Goal: Communication & Community: Answer question/provide support

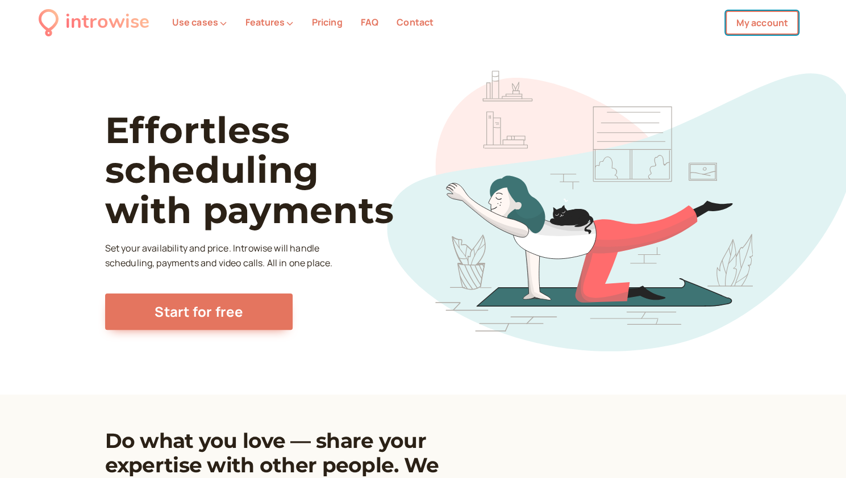
click at [756, 23] on link "My account" at bounding box center [761, 23] width 73 height 24
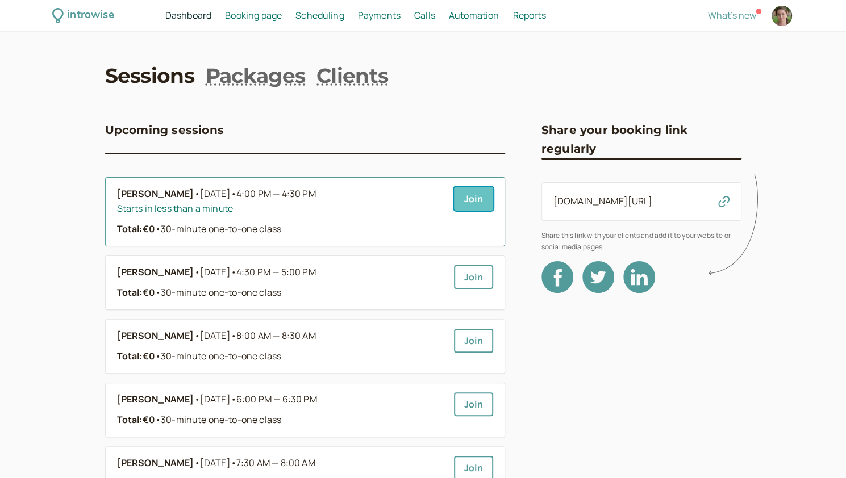
click at [466, 194] on link "Join" at bounding box center [473, 199] width 39 height 24
click at [461, 196] on link "Join" at bounding box center [473, 199] width 39 height 24
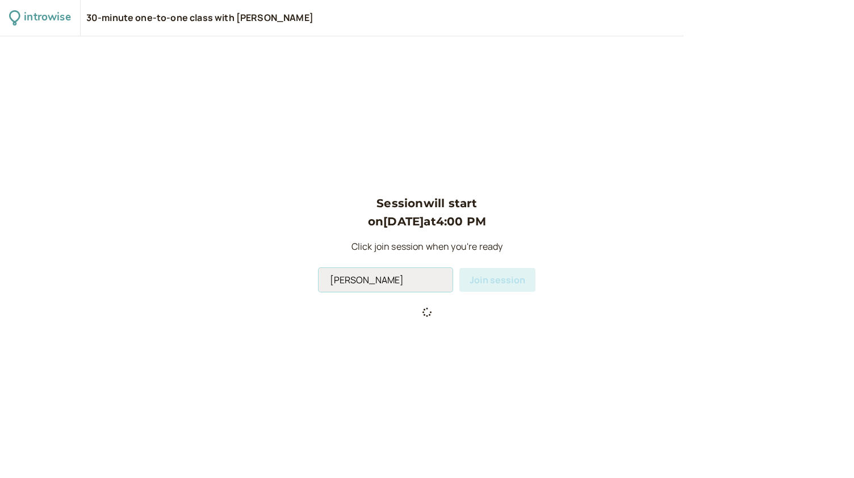
click at [401, 280] on input "Andromeda Jones" at bounding box center [386, 280] width 134 height 24
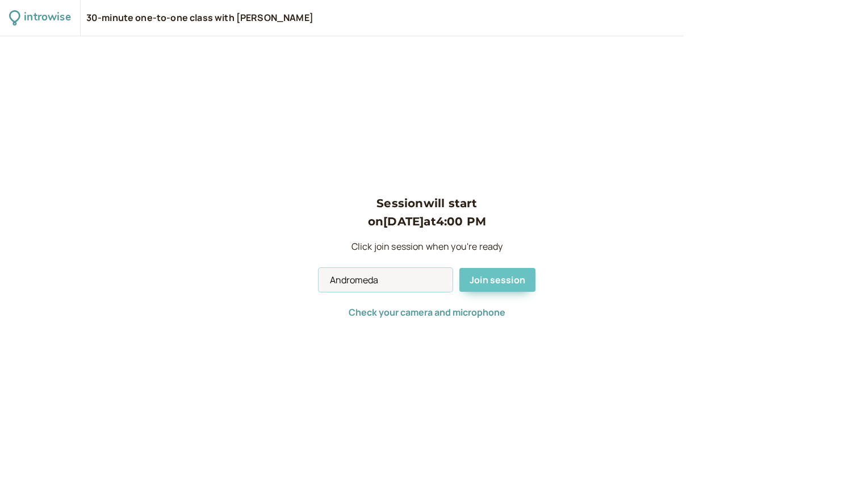
type input "Andromeda"
click at [501, 276] on span "Join session" at bounding box center [498, 280] width 56 height 12
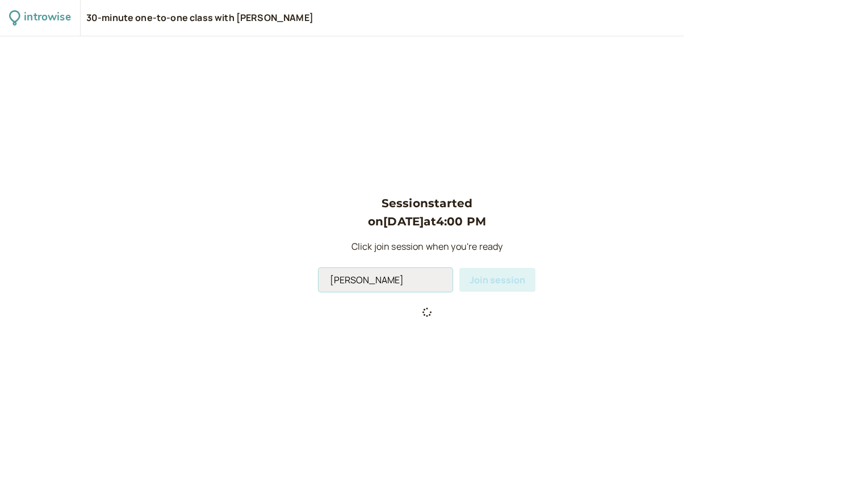
click at [387, 289] on input "Andromeda Jones" at bounding box center [386, 280] width 134 height 24
click at [387, 289] on input "[PERSON_NAME]" at bounding box center [386, 280] width 134 height 24
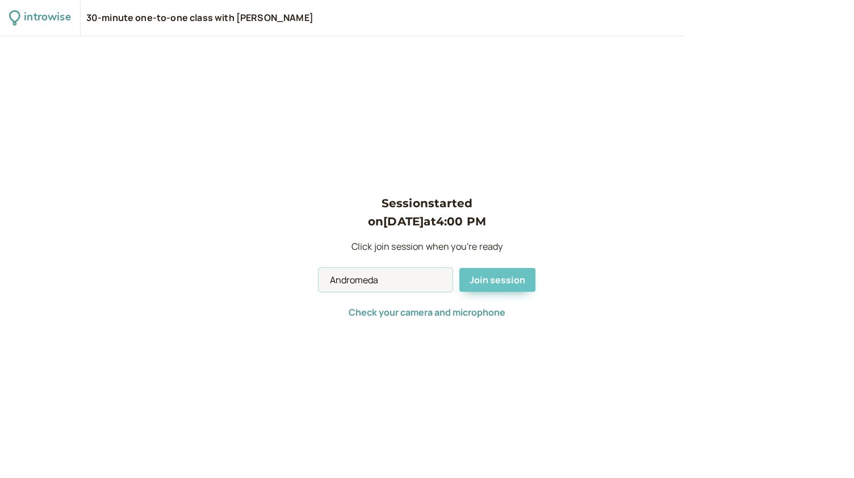
type input "Andromeda"
click at [485, 282] on span "Join session" at bounding box center [498, 280] width 56 height 12
click at [383, 282] on input "Andromeda Jones" at bounding box center [386, 280] width 134 height 24
type input "Andromeda"
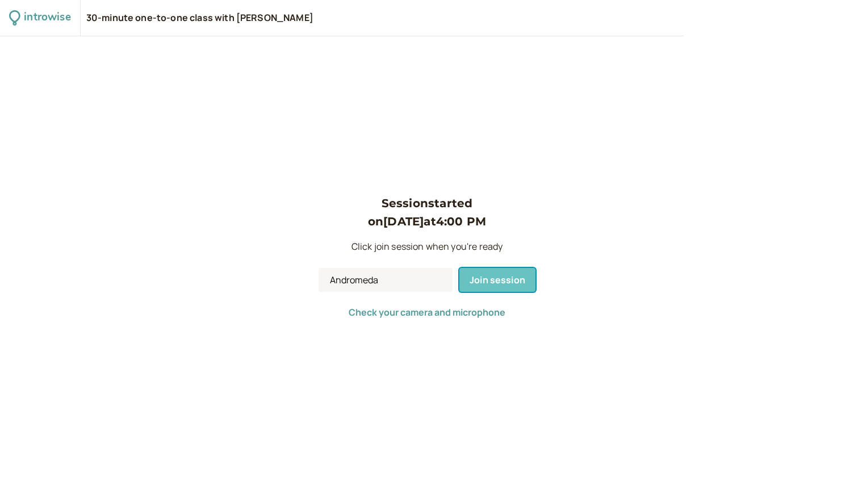
click at [494, 276] on span "Join session" at bounding box center [498, 280] width 56 height 12
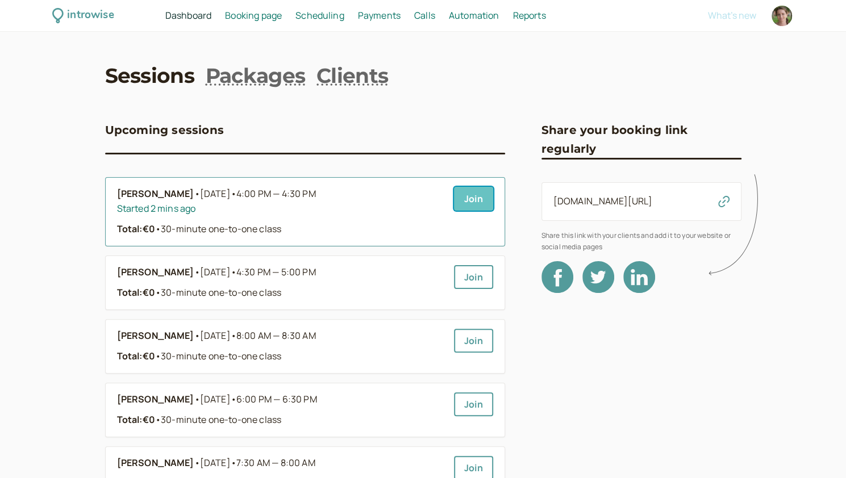
click at [466, 202] on link "Join" at bounding box center [473, 199] width 39 height 24
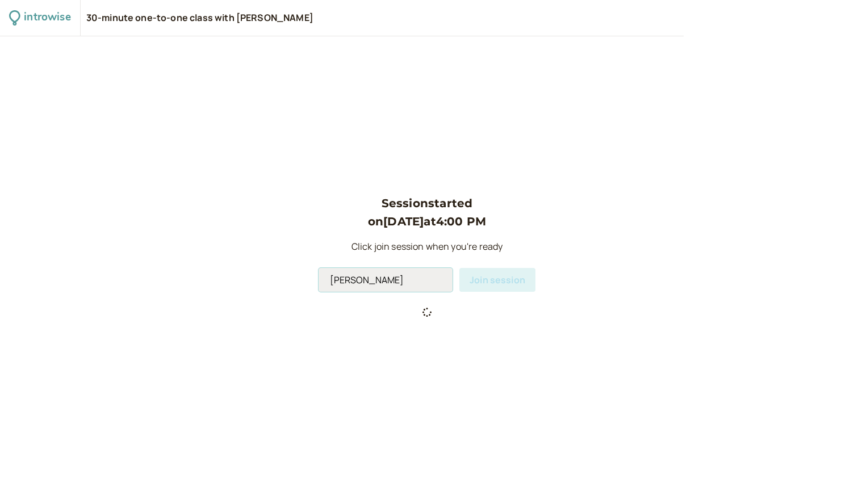
click at [394, 280] on input "[PERSON_NAME]" at bounding box center [386, 280] width 134 height 24
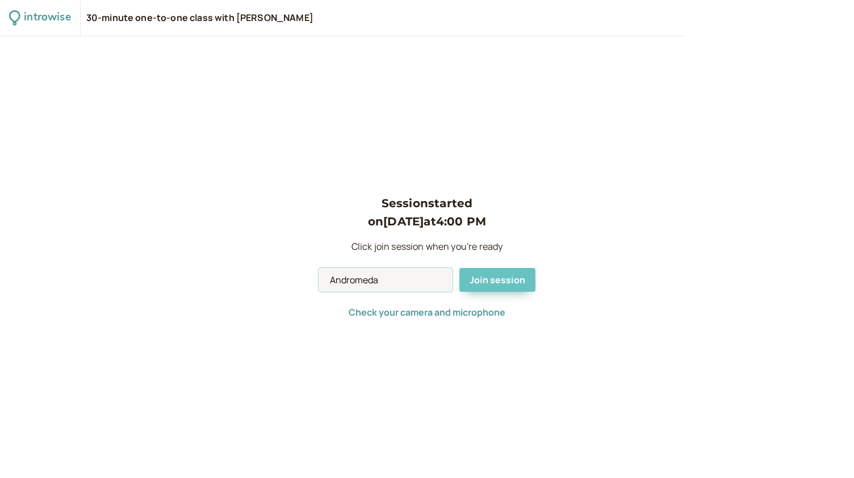
type input "Andromeda"
click at [511, 278] on span "Join session" at bounding box center [498, 280] width 56 height 12
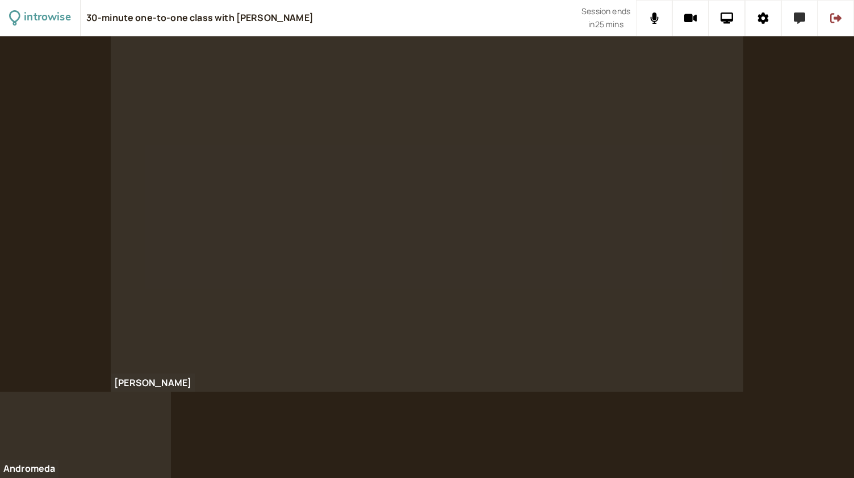
click at [796, 16] on icon at bounding box center [799, 17] width 11 height 11
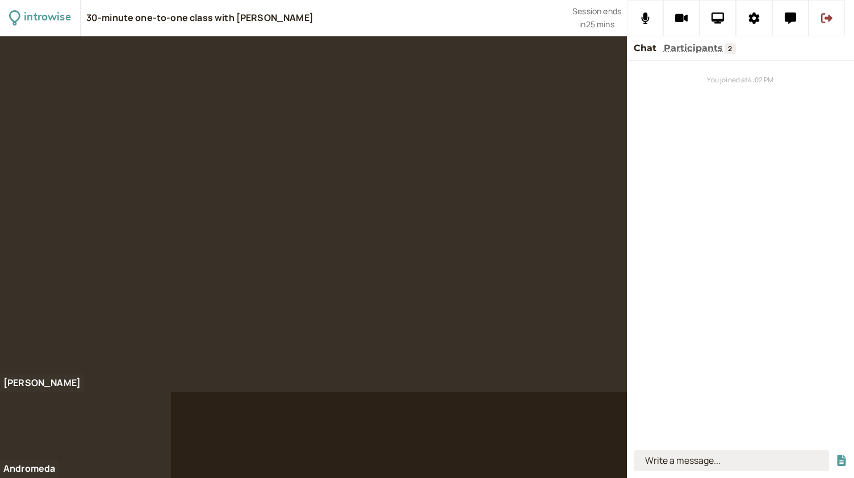
click at [667, 454] on input at bounding box center [731, 460] width 195 height 21
type input "nothing special happened"
click at [836, 455] on button "submit" at bounding box center [841, 461] width 11 height 12
type input "how much salt"
click at [836, 455] on button "submit" at bounding box center [841, 461] width 11 height 12
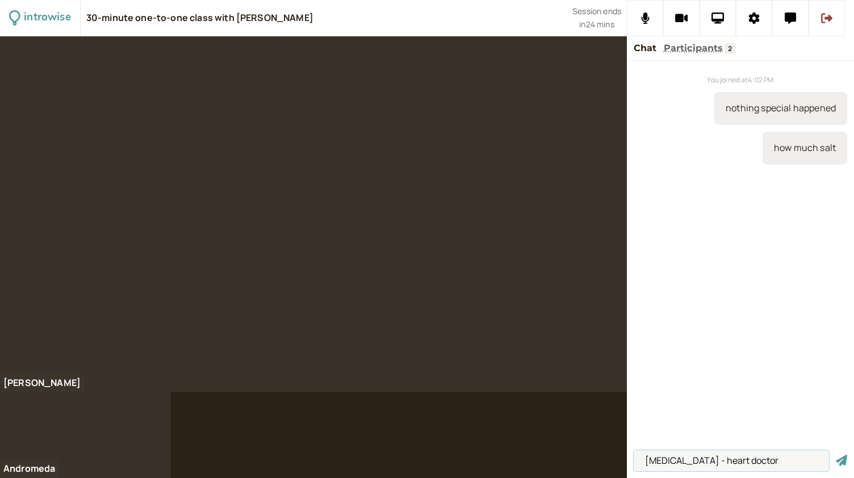
type input "cardiologist - heart doctor"
click at [836, 455] on button "submit" at bounding box center [841, 461] width 11 height 12
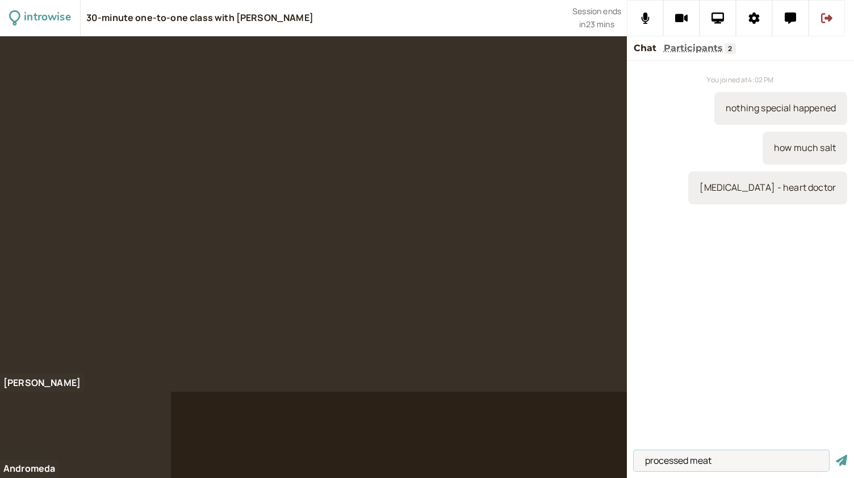
type input "processed meat"
click at [836, 455] on button "submit" at bounding box center [841, 461] width 11 height 12
type input "he didn't talk about grams"
click at [836, 455] on button "submit" at bounding box center [841, 461] width 11 height 12
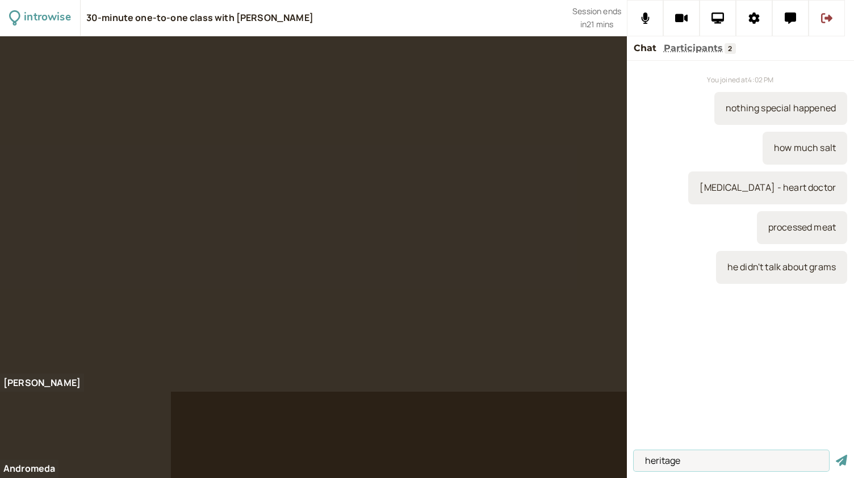
type input "heritage"
click at [836, 455] on button "submit" at bounding box center [841, 461] width 11 height 12
type input "the people were"
click at [836, 455] on button "submit" at bounding box center [841, 461] width 11 height 12
type input "to be nomadic"
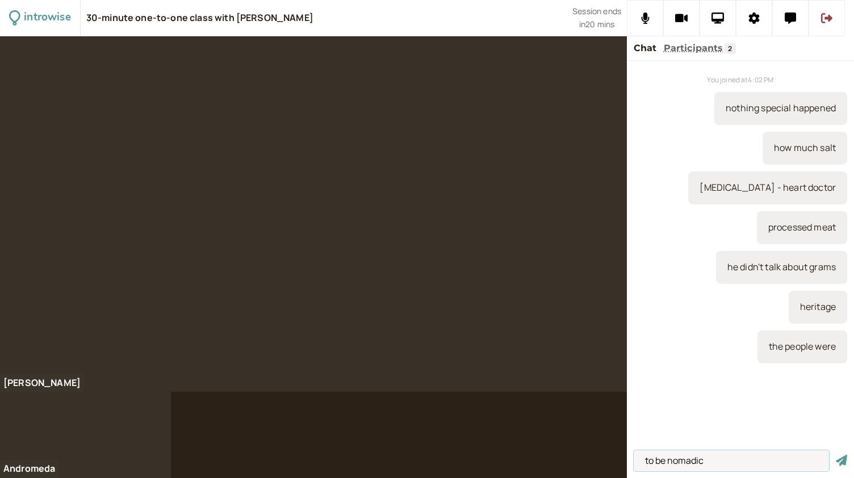
click at [836, 455] on button "submit" at bounding box center [841, 461] width 11 height 12
type input "they salt the food more"
click at [836, 455] on button "submit" at bounding box center [841, 461] width 11 height 12
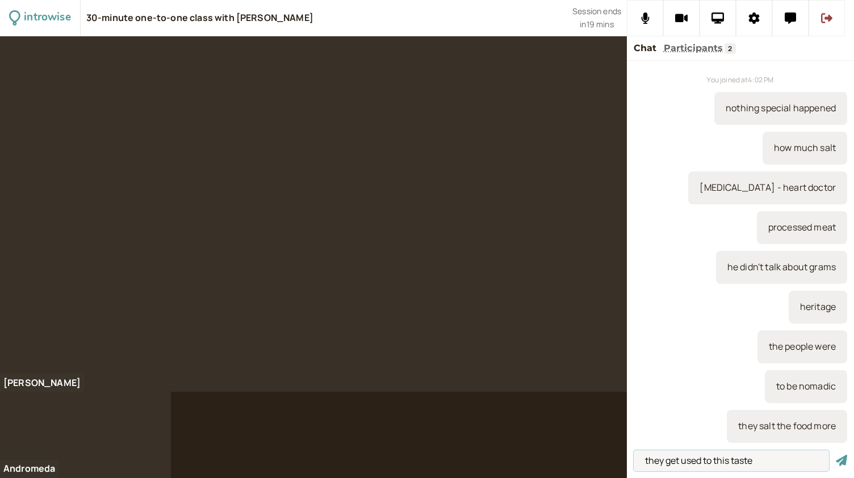
type input "they get used to this taste"
click at [836, 455] on button "submit" at bounding box center [841, 461] width 11 height 12
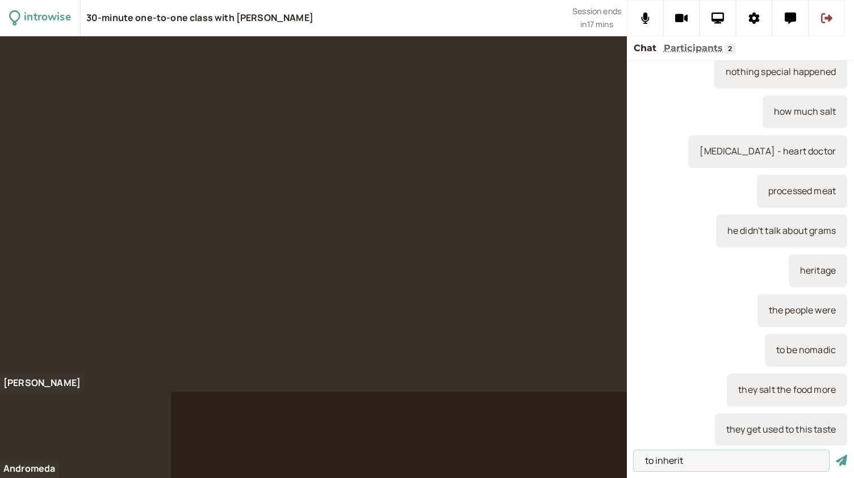
type input "to inherit"
click at [836, 455] on button "submit" at bounding box center [841, 461] width 11 height 12
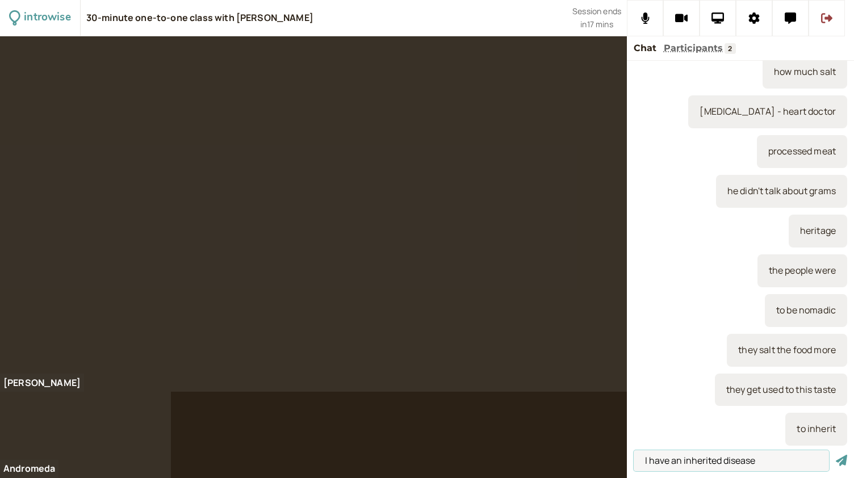
type input "I have an inherited disease"
click at [836, 455] on button "submit" at bounding box center [841, 461] width 11 height 12
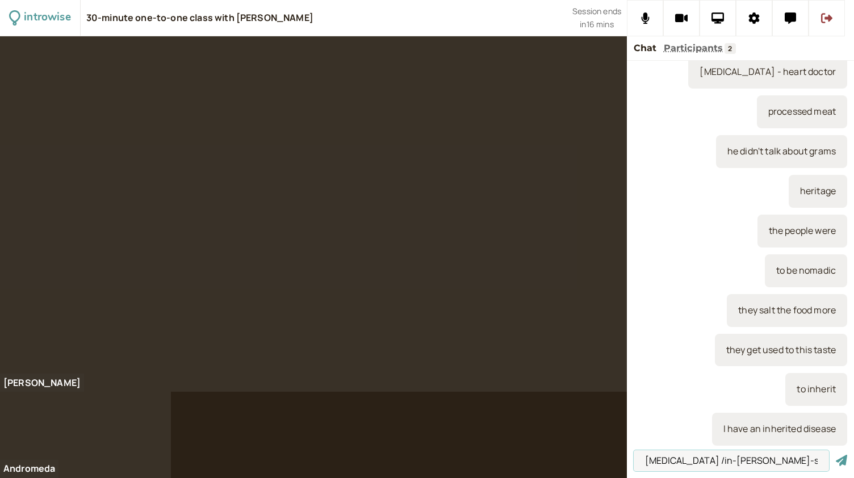
type input "indigestion /in-de-gest-shion/"
click at [836, 455] on button "submit" at bounding box center [841, 461] width 11 height 12
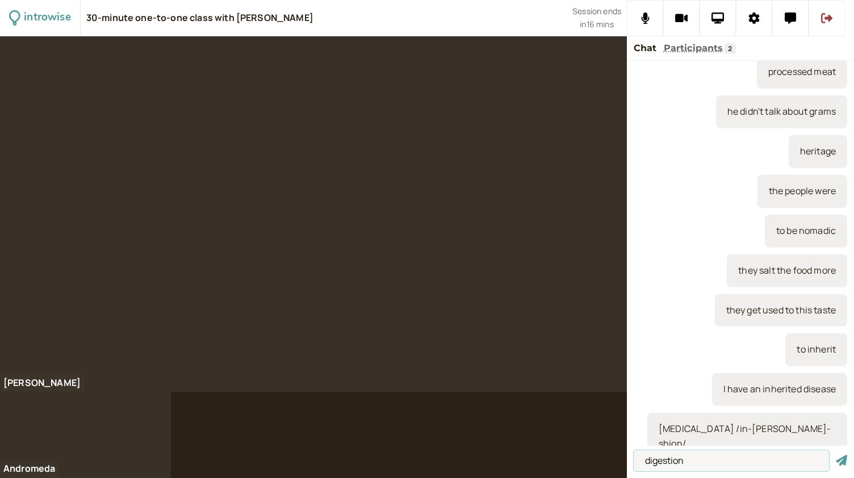
type input "digestion"
click at [836, 455] on button "submit" at bounding box center [841, 461] width 11 height 12
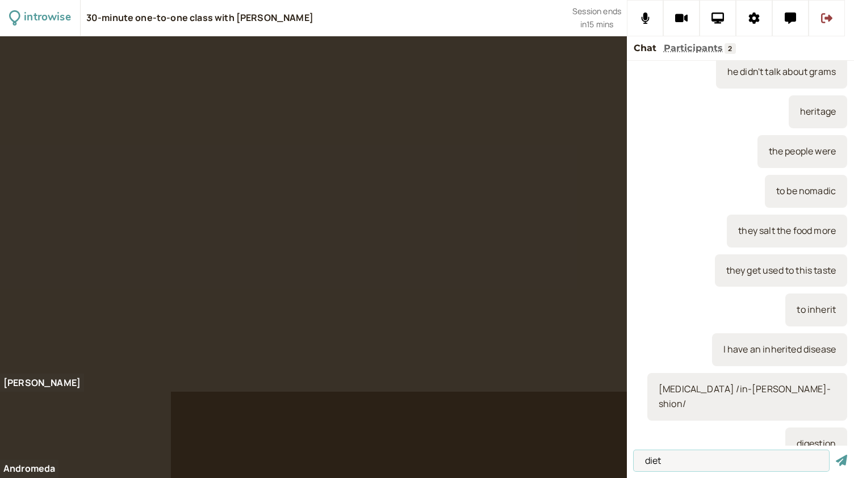
type input "diet"
click at [836, 455] on button "submit" at bounding box center [841, 461] width 11 height 12
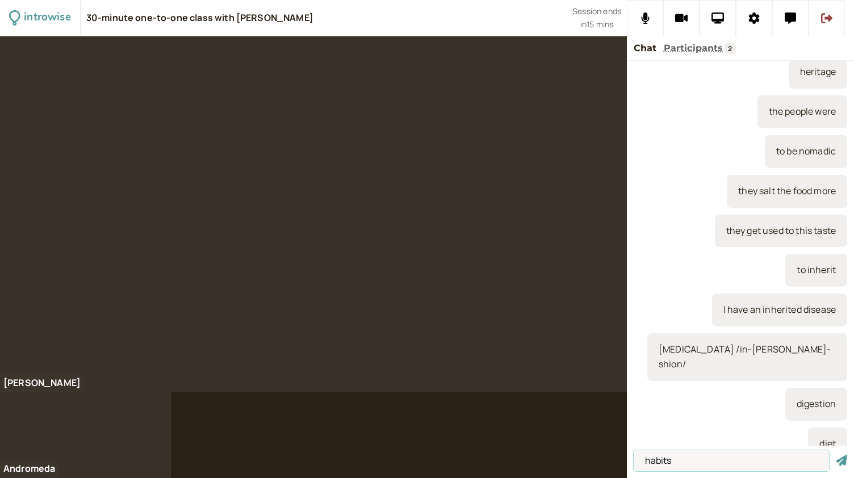
type input "habits"
click at [836, 455] on button "submit" at bounding box center [841, 461] width 11 height 12
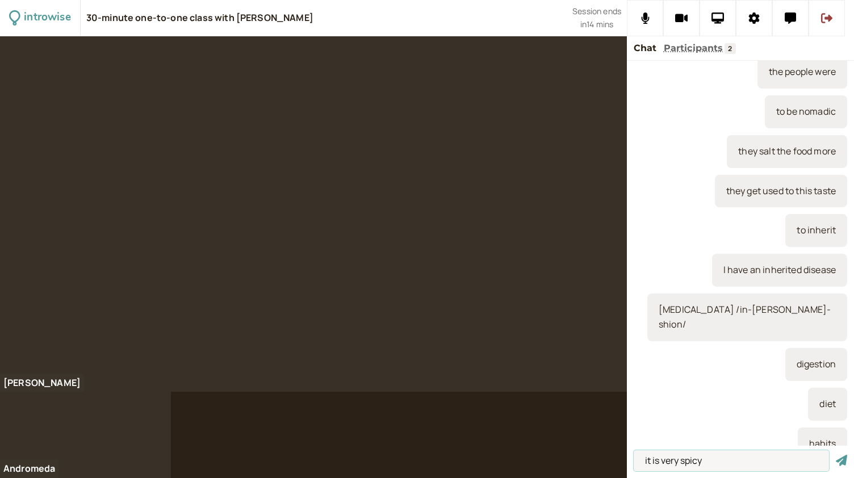
type input "it is very spicy"
click at [836, 455] on button "submit" at bounding box center [841, 461] width 11 height 12
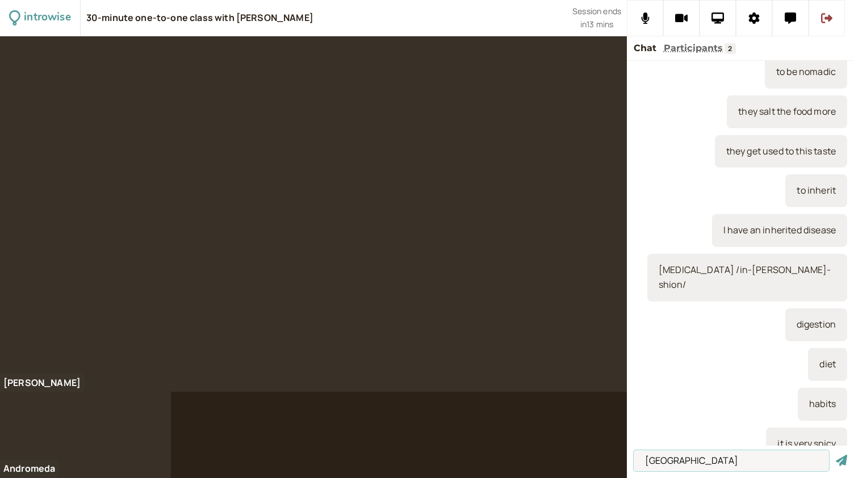
type input "Italy"
click at [836, 455] on button "submit" at bounding box center [841, 461] width 11 height 12
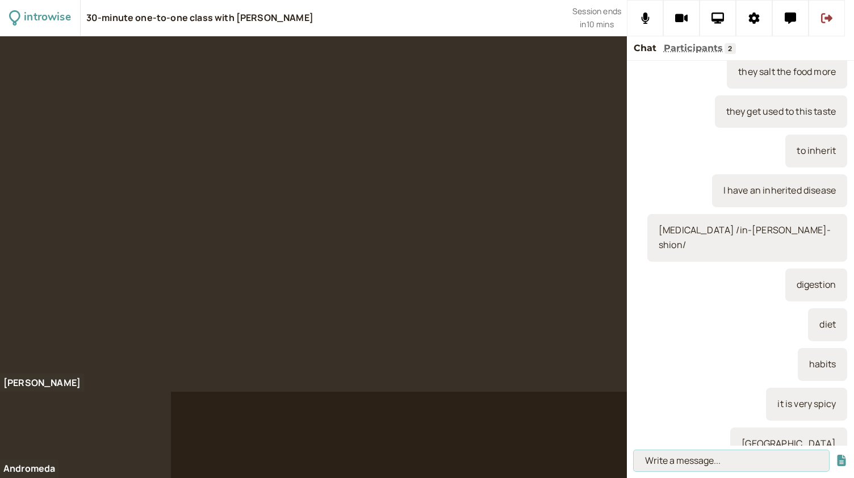
click at [670, 460] on input at bounding box center [731, 460] width 195 height 21
paste input "45. GENERATIONS Baby boomers- 1948-1964 Generation X - 1965-1981 Millennials (G…"
type input "45. GENERATIONS Baby boomers- 1948-1964 Generation X - 1965-1981 Millennials (G…"
drag, startPoint x: 818, startPoint y: 461, endPoint x: 552, endPoint y: 424, distance: 269.0
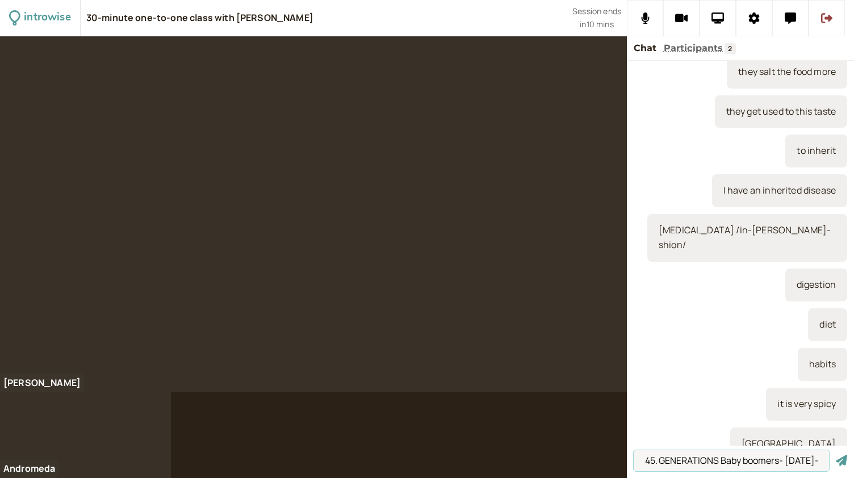
click at [552, 424] on div "introwise 30-minute one-to-one class with Andromeda Jones Session ends in 10 mi…" at bounding box center [427, 239] width 854 height 478
click at [684, 467] on input at bounding box center [731, 460] width 195 height 21
paste input "Baby boomers- 1948-1964"
type input "Baby boomers- 1948-1964"
click at [836, 455] on button "submit" at bounding box center [841, 461] width 11 height 12
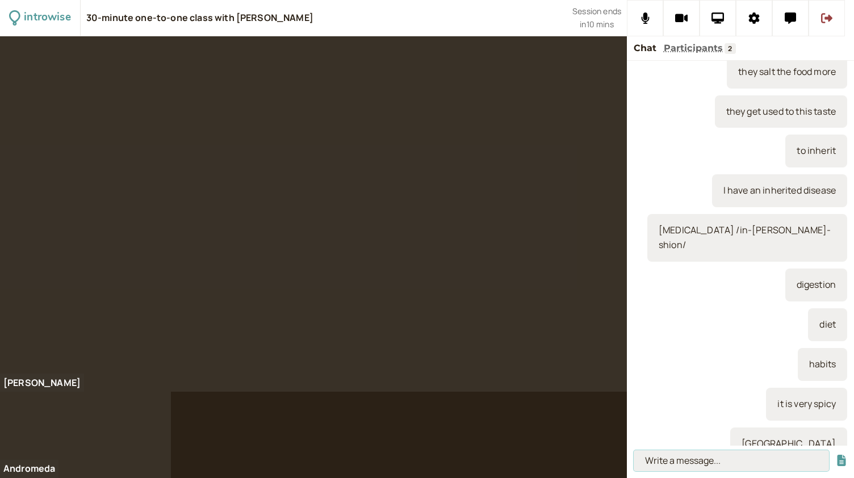
scroll to position [394, 0]
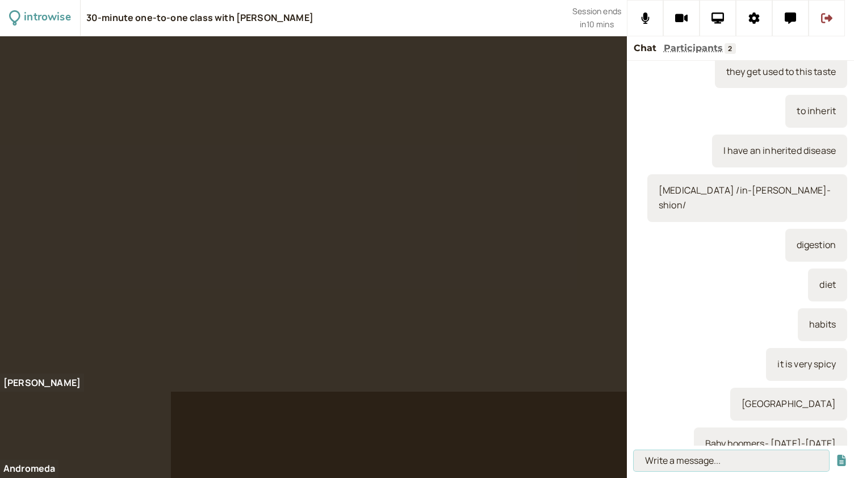
click at [667, 461] on input at bounding box center [731, 460] width 195 height 21
paste input "Generation X - 1965-1981"
type input "Generation X - 1965-1981"
click at [836, 455] on button "submit" at bounding box center [841, 461] width 11 height 12
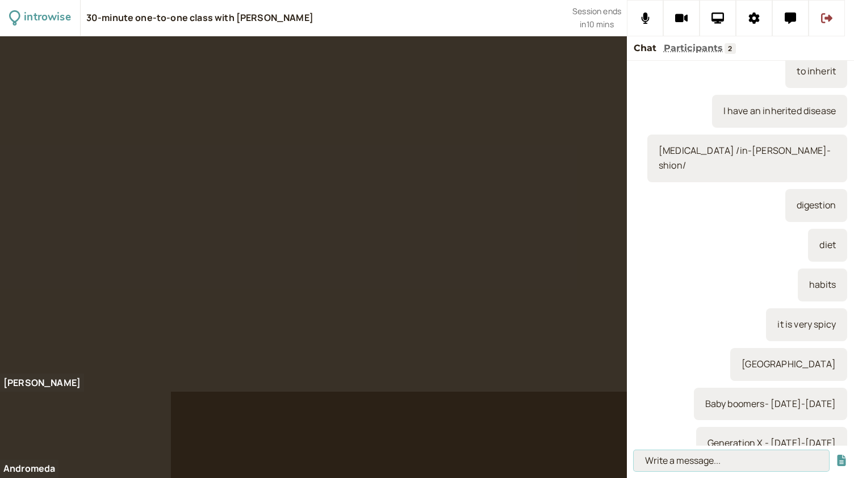
click at [679, 462] on input at bounding box center [731, 460] width 195 height 21
paste input "Millennials (Generation Y) - 1982-1997"
type input "Millennials (Generation Y) - 1982-1997"
click at [836, 455] on button "submit" at bounding box center [841, 461] width 11 height 12
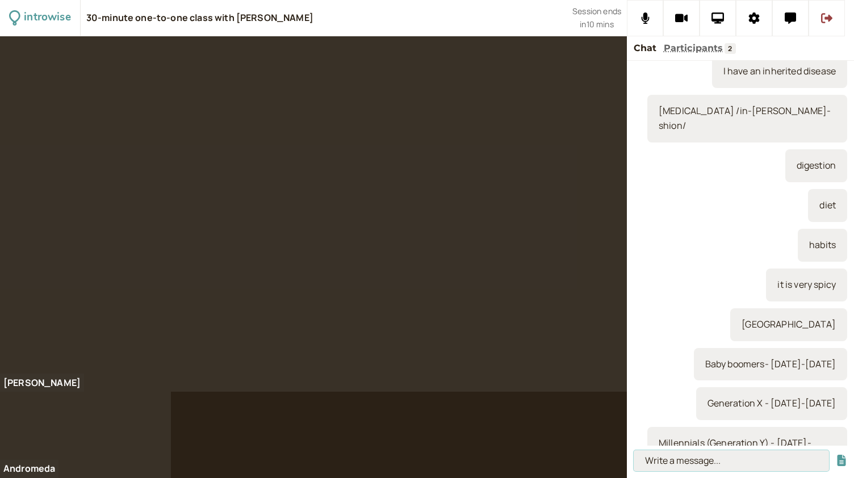
click at [699, 460] on input at bounding box center [731, 460] width 195 height 21
paste input "Generation Z - 1998-2014"
type input "Generation Z - 1998-2014"
click at [836, 455] on button "submit" at bounding box center [841, 461] width 11 height 12
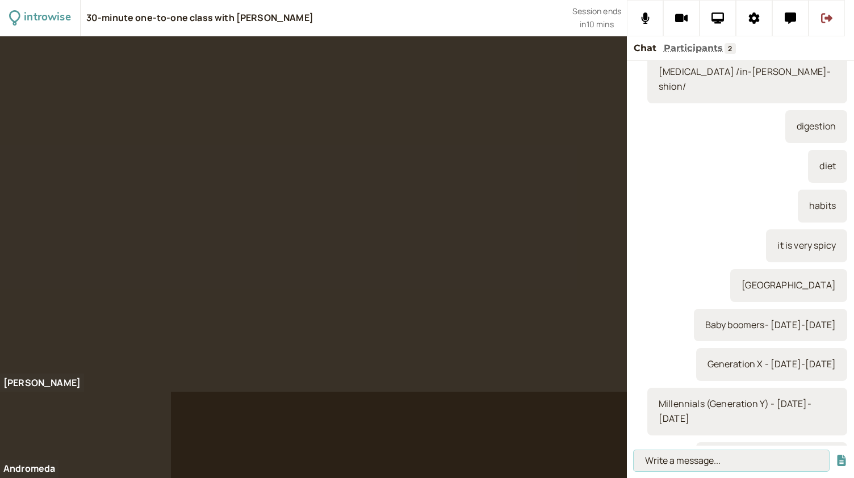
click at [687, 468] on input at bounding box center [731, 460] width 195 height 21
paste input "Alpha Generation – 2015 – onwards"
type input "Alpha Generation – 2015 – onwards"
click at [836, 455] on button "submit" at bounding box center [841, 461] width 11 height 12
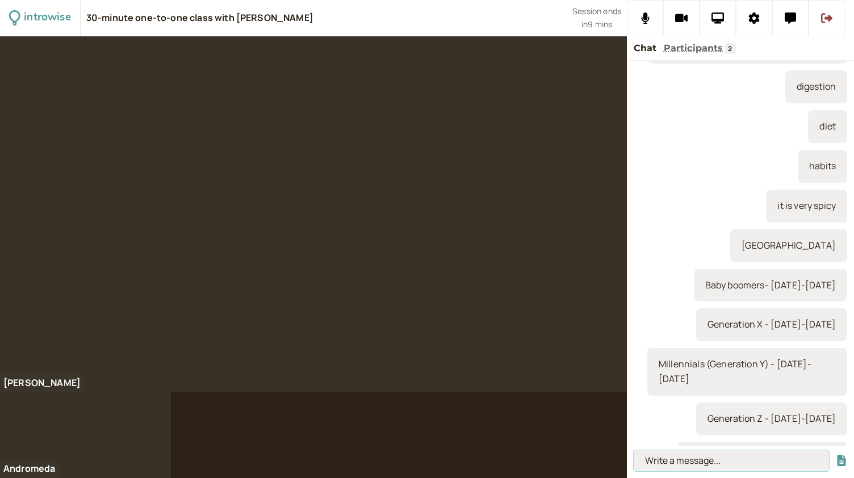
click at [687, 461] on input at bounding box center [731, 460] width 195 height 21
paste input "are there differences between the expectations, attitudes and lifestyles of the…"
type input "are there differences between the expectations, attitudes and lifestyles of the…"
click at [836, 455] on button "submit" at bounding box center [841, 461] width 11 height 12
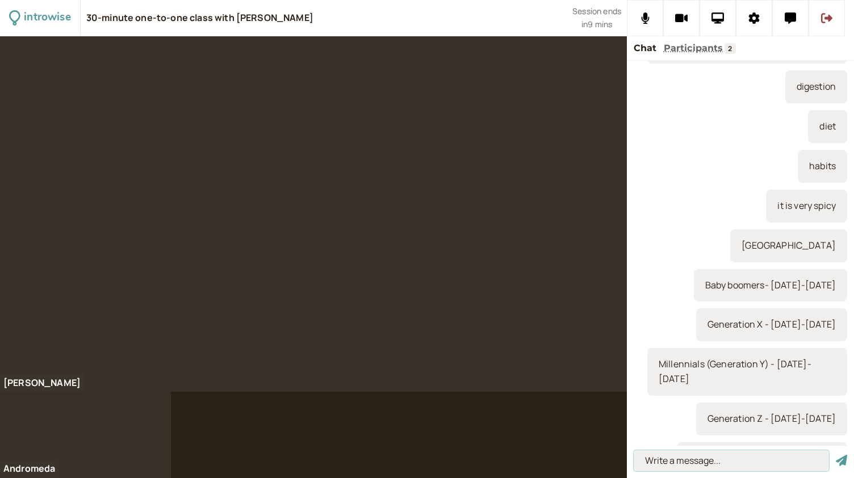
scroll to position [0, 0]
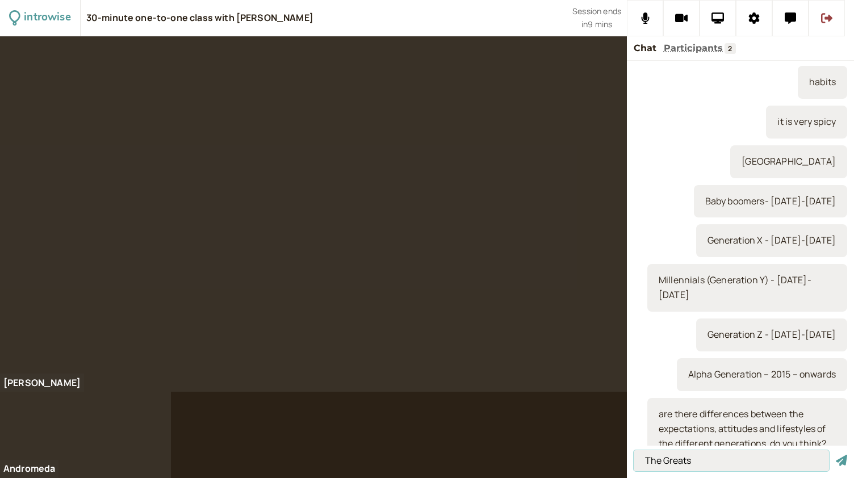
type input "The Greats"
click at [836, 455] on button "submit" at bounding box center [841, 461] width 11 height 12
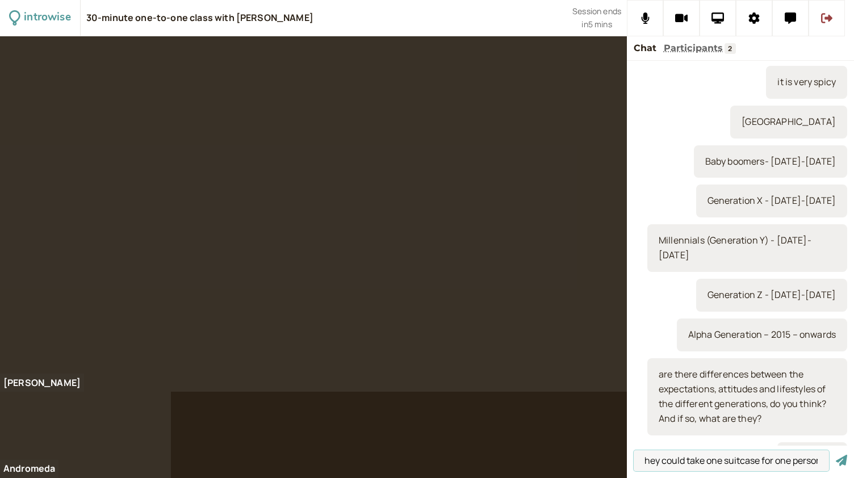
scroll to position [0, 10]
type input "they could take one suitcase for one person"
click at [836, 455] on button "submit" at bounding box center [841, 461] width 11 height 12
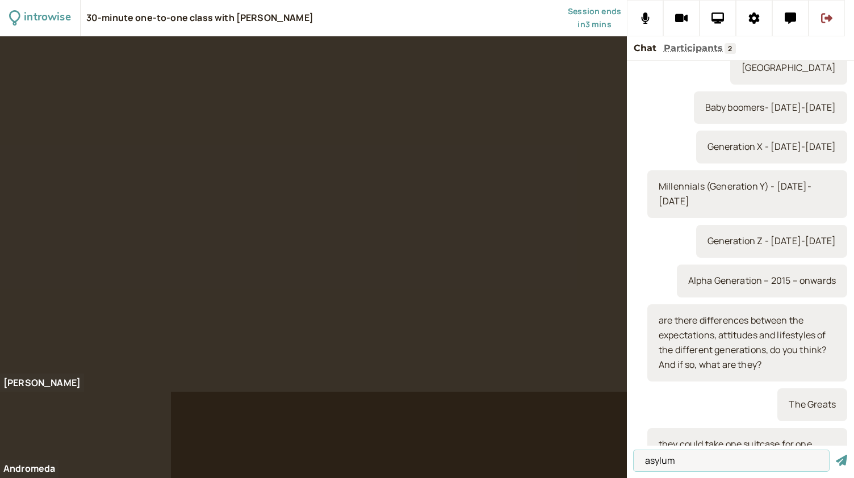
type input "asylum"
click at [836, 455] on button "submit" at bounding box center [841, 461] width 11 height 12
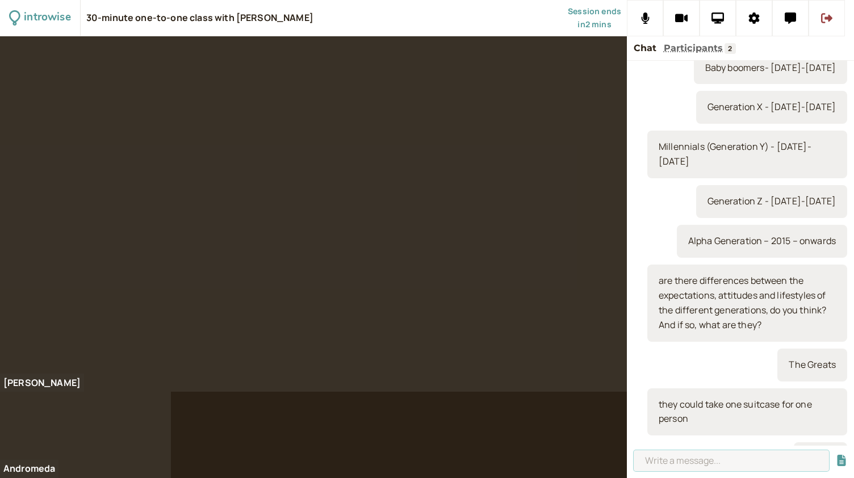
type input "a"
type input "/as-i-lum/"
click at [836, 455] on button "submit" at bounding box center [841, 461] width 11 height 12
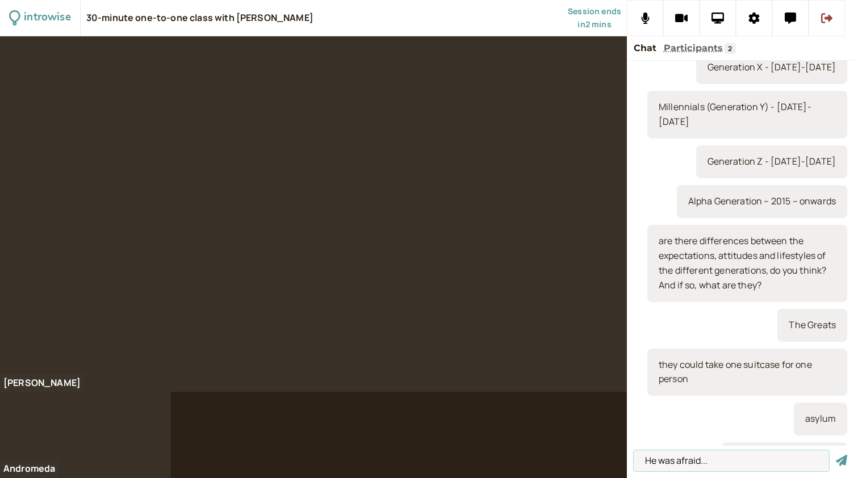
type input "He was afraid..."
click at [836, 455] on button "submit" at bounding box center [841, 461] width 11 height 12
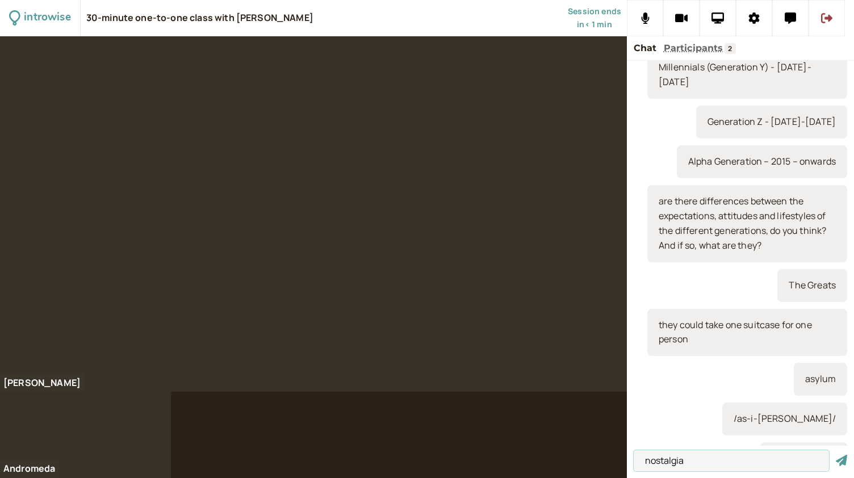
type input "nostalgia"
click at [836, 455] on button "submit" at bounding box center [841, 461] width 11 height 12
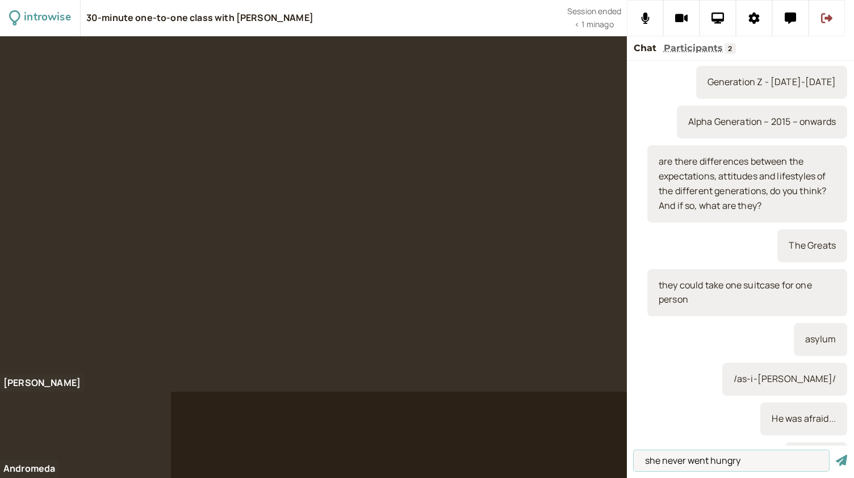
type input "she never went hungry"
click at [836, 455] on button "submit" at bounding box center [841, 461] width 11 height 12
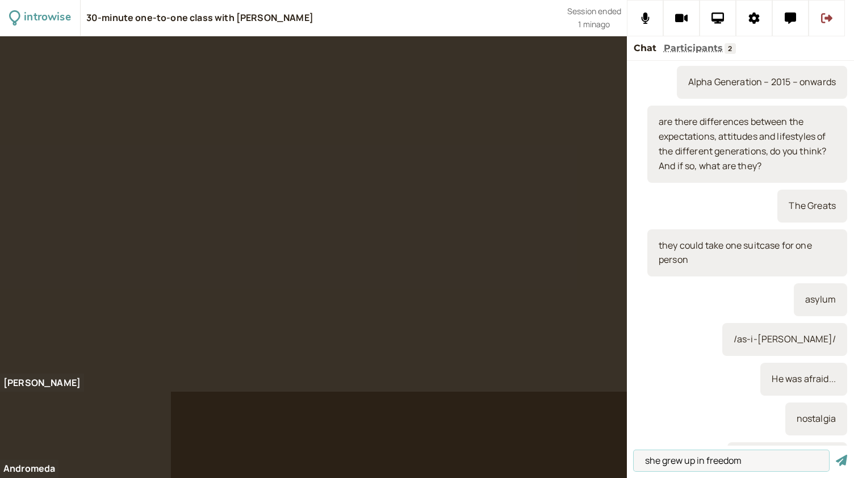
type input "she grew up in freedom"
click at [836, 455] on button "submit" at bounding box center [841, 461] width 11 height 12
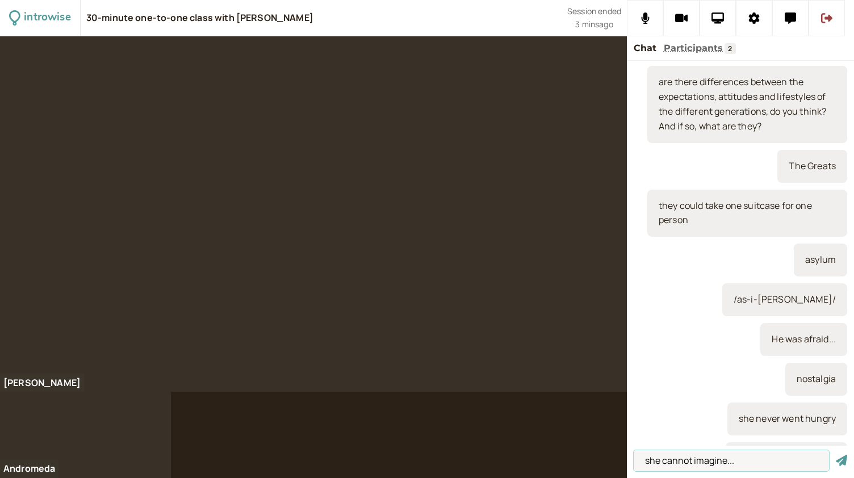
type input "she cannot imagine..."
click at [836, 455] on button "submit" at bounding box center [841, 461] width 11 height 12
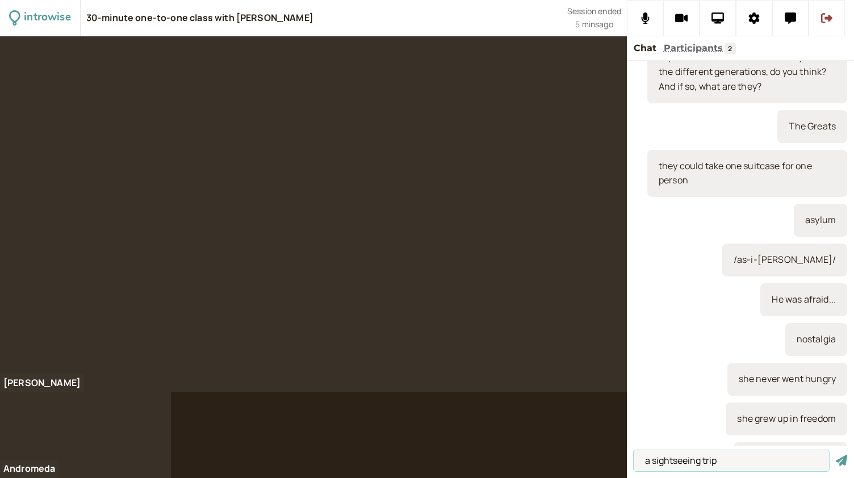
type input "a sightseeing trip"
click at [836, 455] on button "submit" at bounding box center [841, 461] width 11 height 12
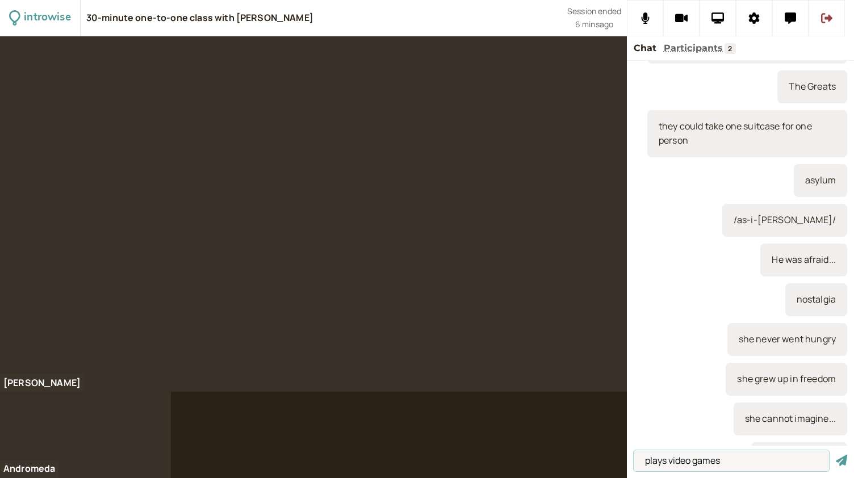
type input "plays video games"
click at [836, 455] on button "submit" at bounding box center [841, 461] width 11 height 12
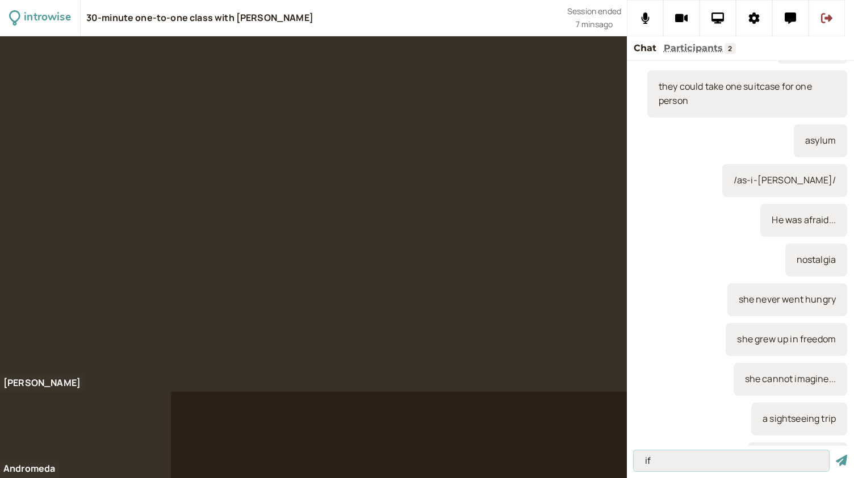
type input "if"
click at [836, 455] on button "submit" at bounding box center [841, 461] width 11 height 12
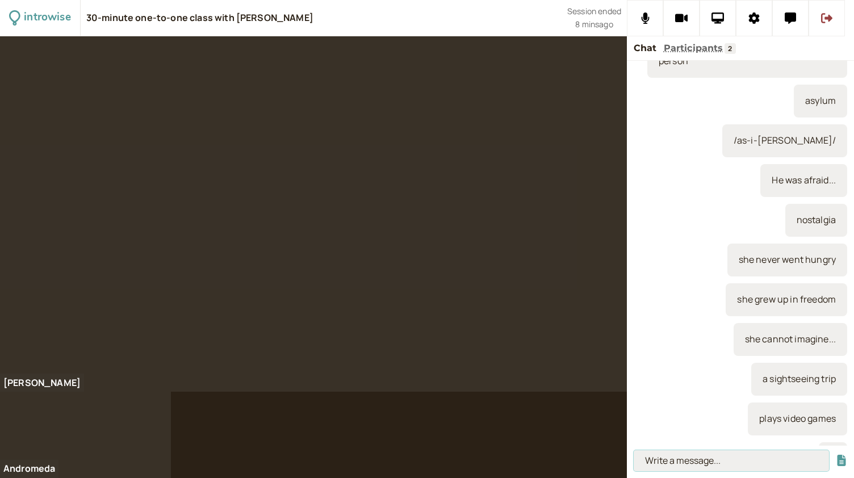
click at [683, 464] on input at bounding box center [731, 460] width 195 height 21
paste input "if + past + would + infinitive – second conditional"
type input "if + past + would + infinitive – second conditional"
click at [836, 455] on button "submit" at bounding box center [841, 461] width 11 height 12
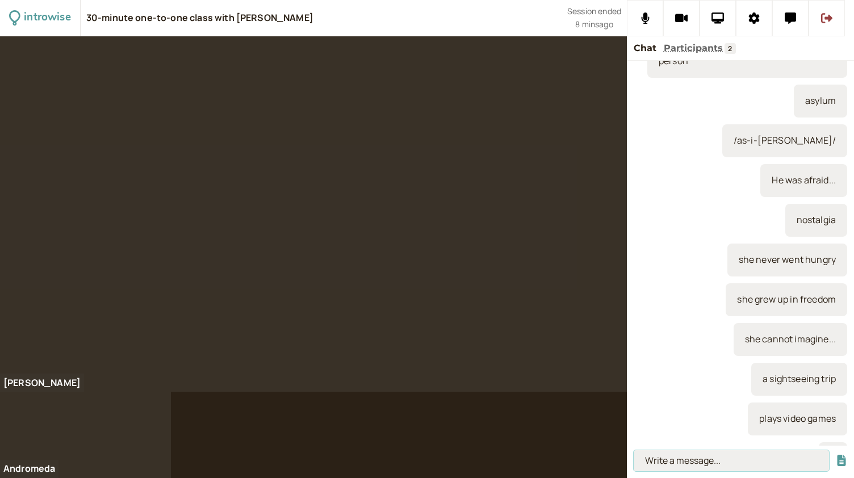
scroll to position [0, 0]
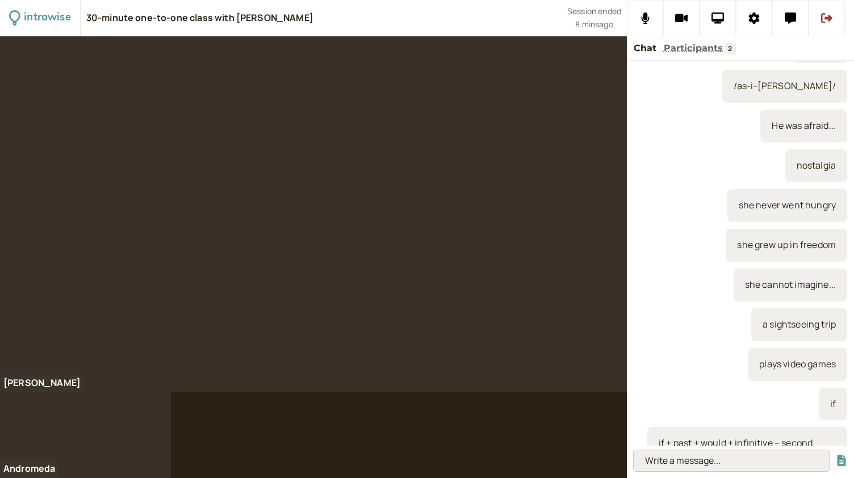
click at [666, 465] on input at bounding box center [731, 460] width 195 height 21
paste input "If I were tall, I would play basketball"
type input "If I were tall, I would play basketball"
click at [836, 455] on button "submit" at bounding box center [841, 461] width 11 height 12
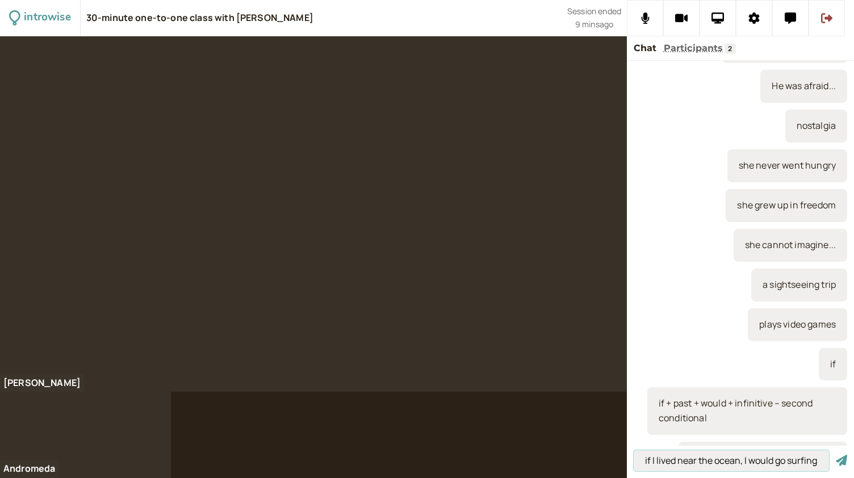
scroll to position [0, 1]
type input "if I lived near the ocean, I would go surfing"
click at [836, 455] on button "submit" at bounding box center [841, 461] width 11 height 12
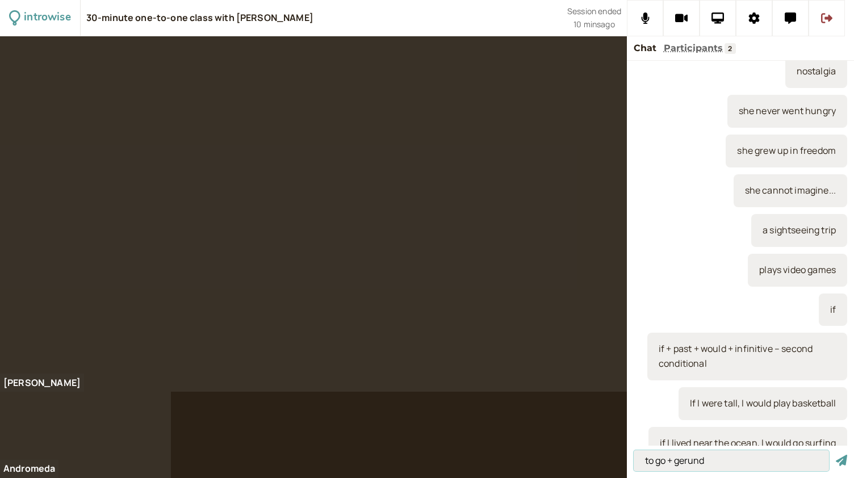
type input "to go + gerund"
click at [836, 455] on button "submit" at bounding box center [841, 461] width 11 height 12
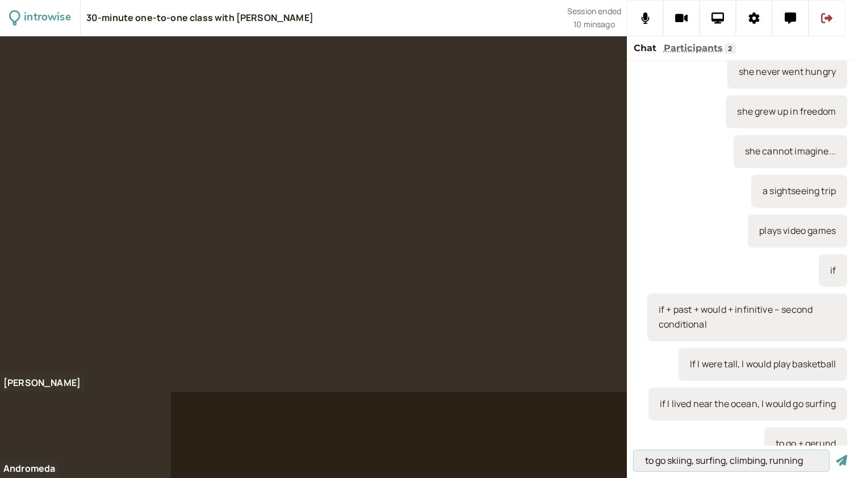
type input "to go skiing, surfing, climbing, running"
click at [836, 455] on button "submit" at bounding box center [841, 461] width 11 height 12
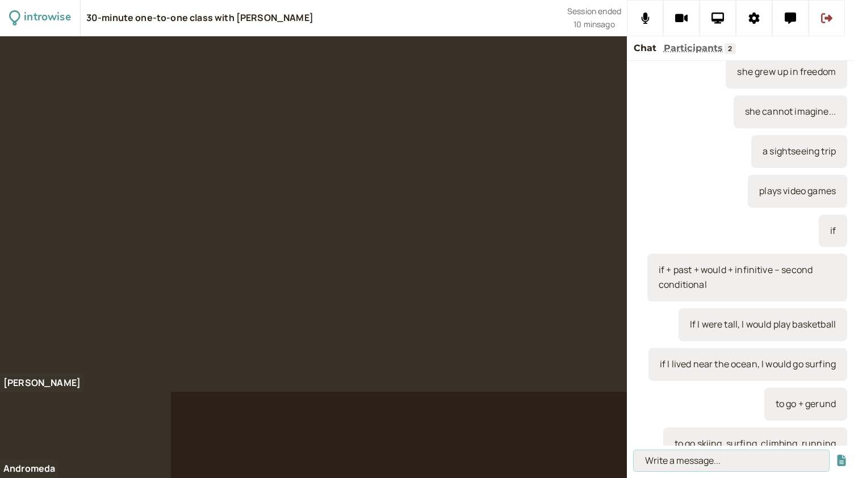
click at [699, 458] on input at bounding box center [731, 460] width 195 height 21
paste input "if + past perfect + would + present perfect – third conditional"
type input "if + past perfect + would + present perfect – third conditional"
click at [836, 455] on button "submit" at bounding box center [841, 461] width 11 height 12
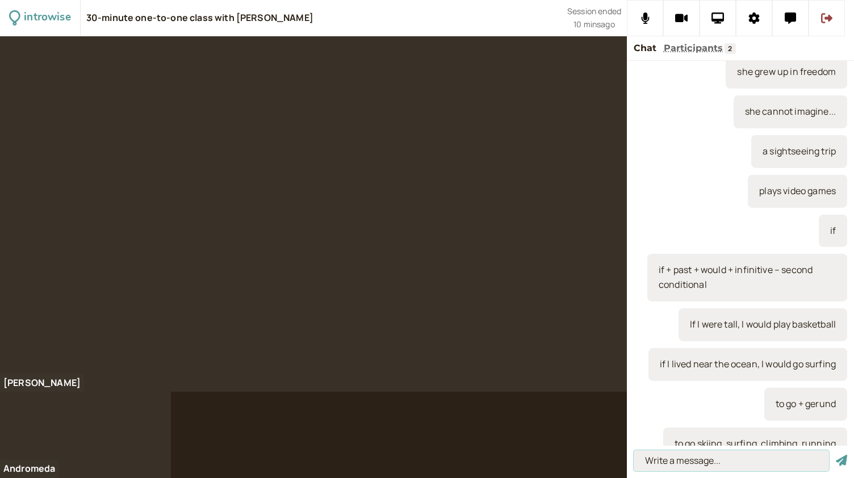
scroll to position [0, 0]
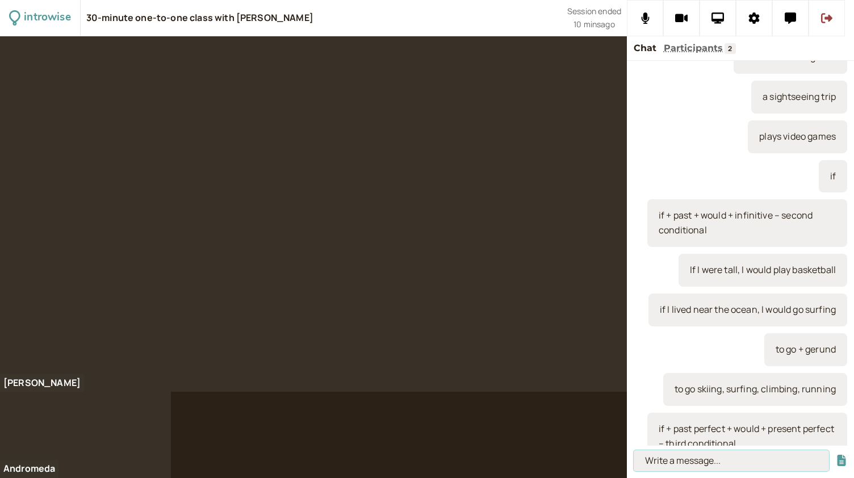
click at [675, 462] on input at bounding box center [731, 460] width 195 height 21
paste input "If I had known about this problem earlier, I would have called you"
type input "If I had known about this problem earlier, I would have called you"
click at [836, 455] on button "submit" at bounding box center [841, 461] width 11 height 12
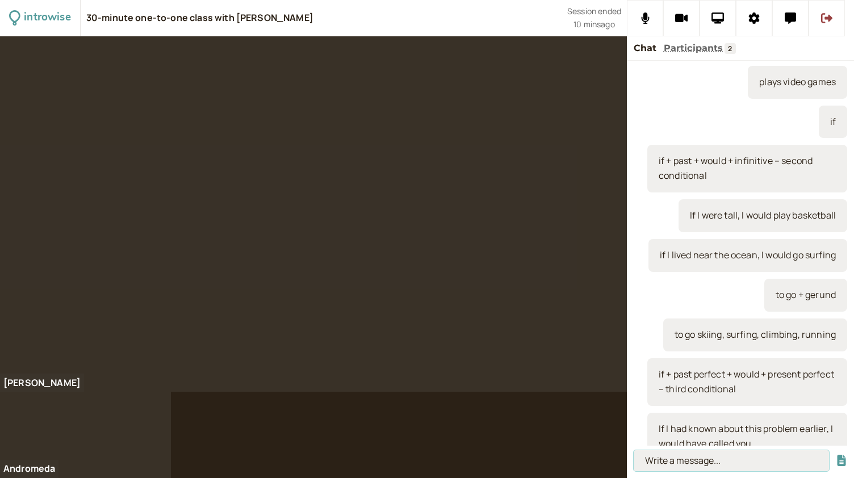
scroll to position [0, 0]
type input "If I had known that it would rain..."
click at [836, 455] on button "submit" at bounding box center [841, 461] width 11 height 12
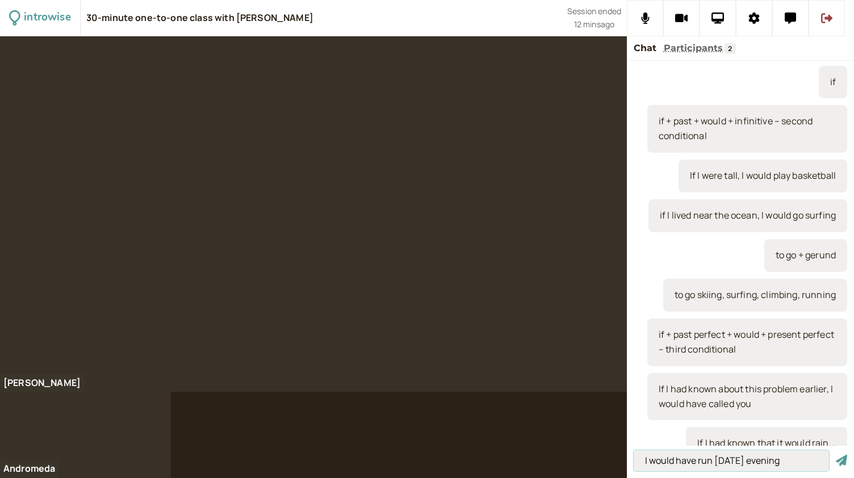
type input "I would have run yesterday evening"
click at [836, 455] on button "submit" at bounding box center [841, 461] width 11 height 12
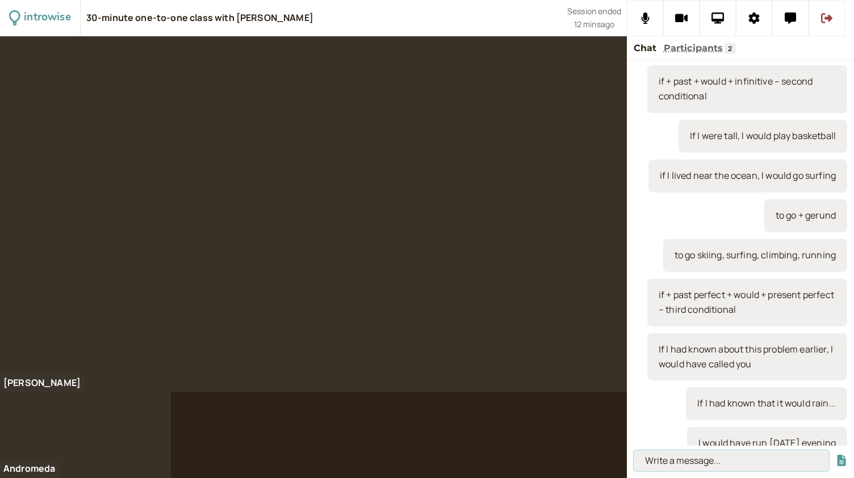
click at [679, 458] on input at bounding box center [731, 460] width 195 height 21
paste input "o You were born in the 18th century"
type input "o You were born in the 18th century"
click at [836, 455] on button "submit" at bounding box center [841, 461] width 11 height 12
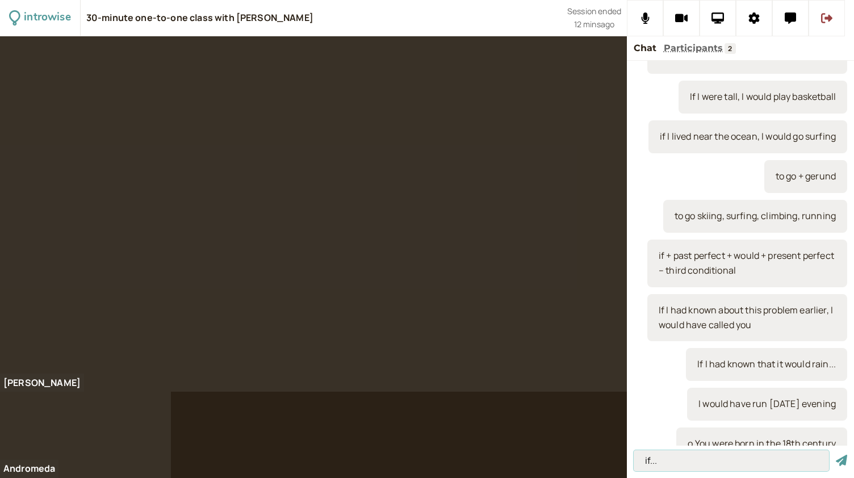
type input "if..."
click at [836, 455] on button "submit" at bounding box center [841, 461] width 11 height 12
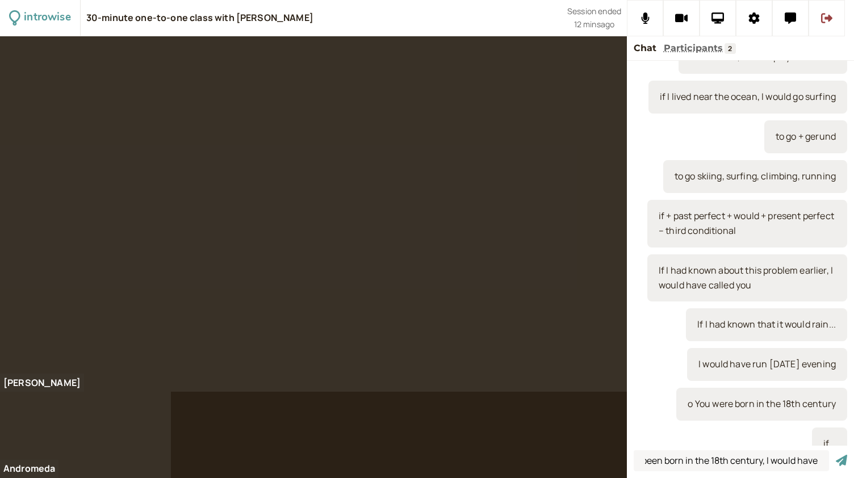
scroll to position [0, 0]
click at [227, 411] on div at bounding box center [427, 257] width 854 height 442
click at [808, 460] on input "if I had been born in the 18th century, I would have" at bounding box center [731, 460] width 195 height 21
click at [775, 463] on input "if I had been born in the 18th century, I would have" at bounding box center [731, 460] width 195 height 21
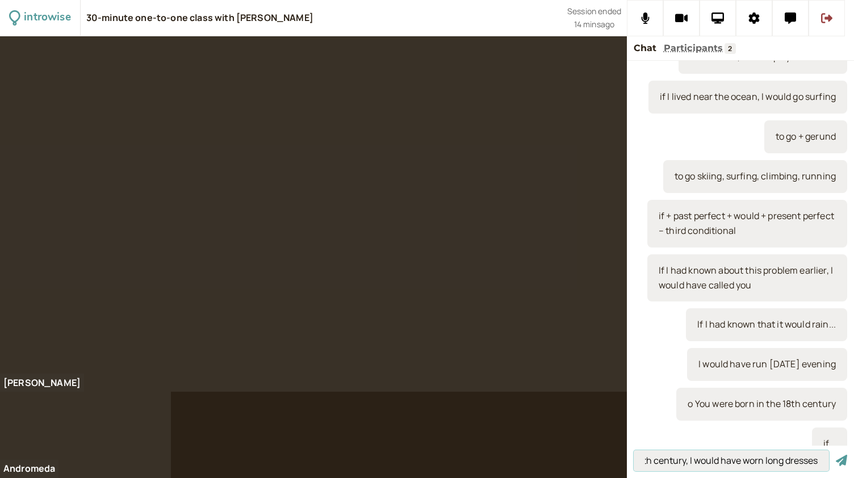
type input "if I had been born in the 18th century, I would have worn long dresses"
click at [836, 455] on button "submit" at bounding box center [841, 461] width 11 height 12
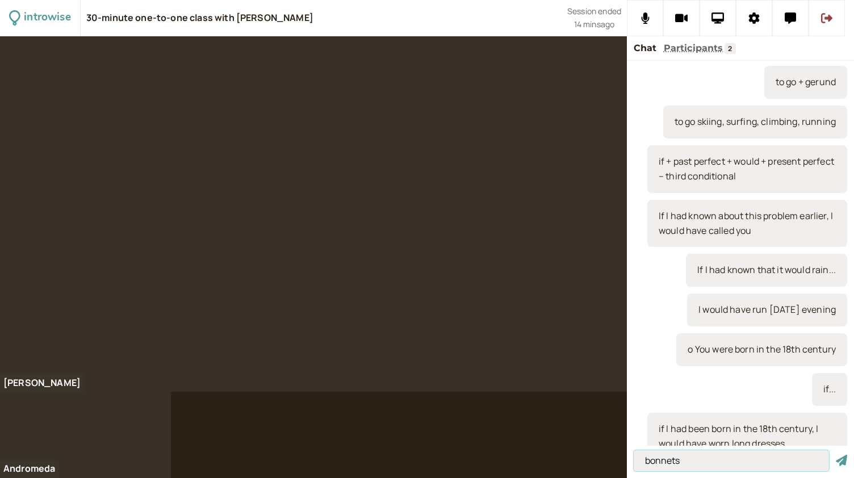
type input "bonnets"
click at [836, 455] on button "submit" at bounding box center [841, 461] width 11 height 12
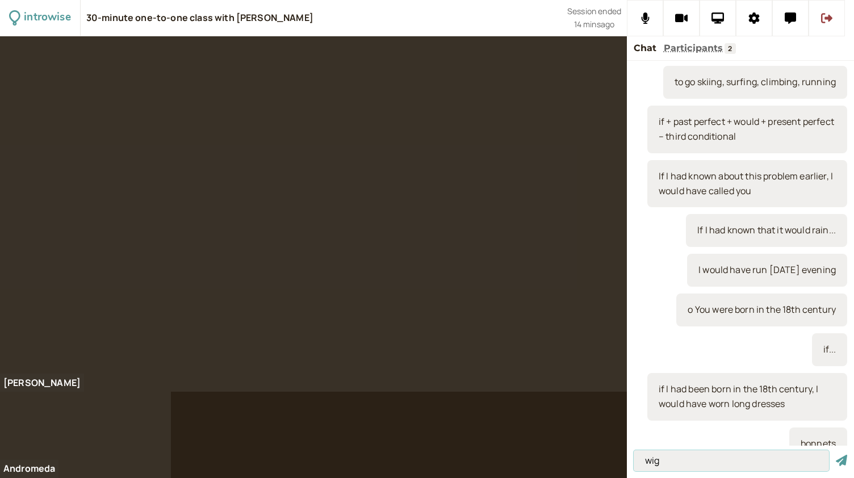
type input "wig"
click at [836, 455] on button "submit" at bounding box center [841, 461] width 11 height 12
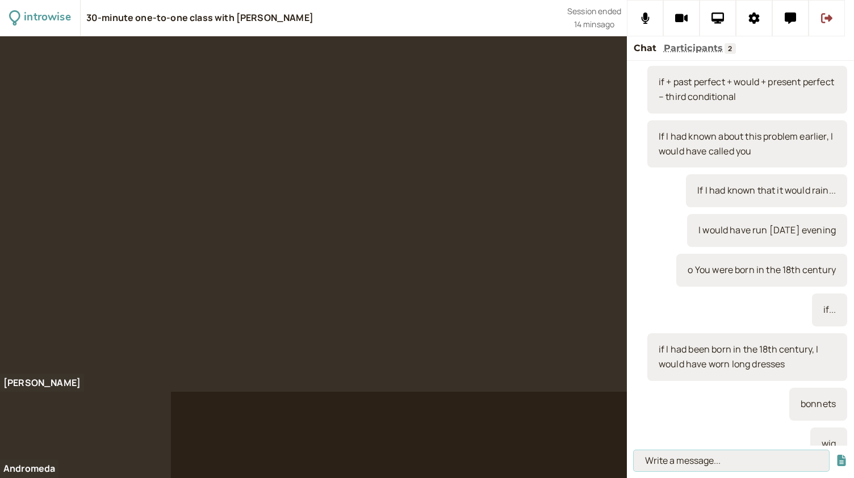
paste input "o Your cat/dog hid your keys this morning"
drag, startPoint x: 706, startPoint y: 462, endPoint x: 676, endPoint y: 458, distance: 29.7
click at [676, 458] on input "o Your cat/dog hid your keys this morning" at bounding box center [731, 460] width 195 height 21
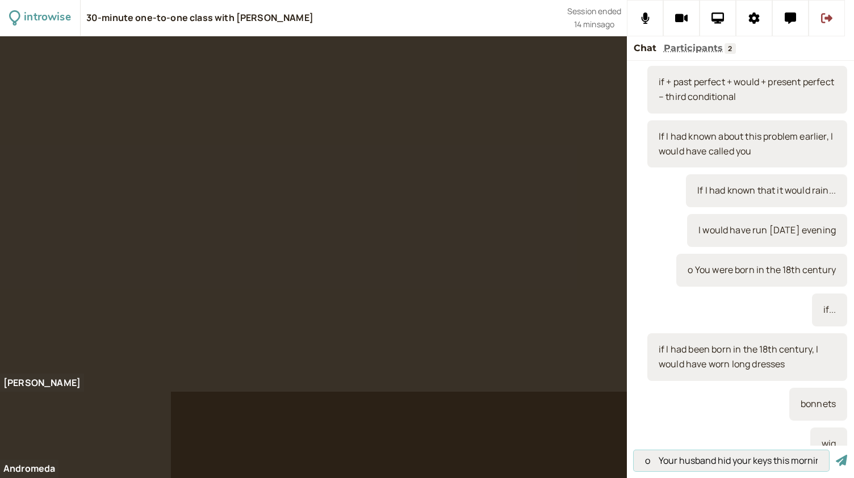
type input "o Your husband hid your keys this morning"
click at [836, 455] on button "submit" at bounding box center [841, 461] width 11 height 12
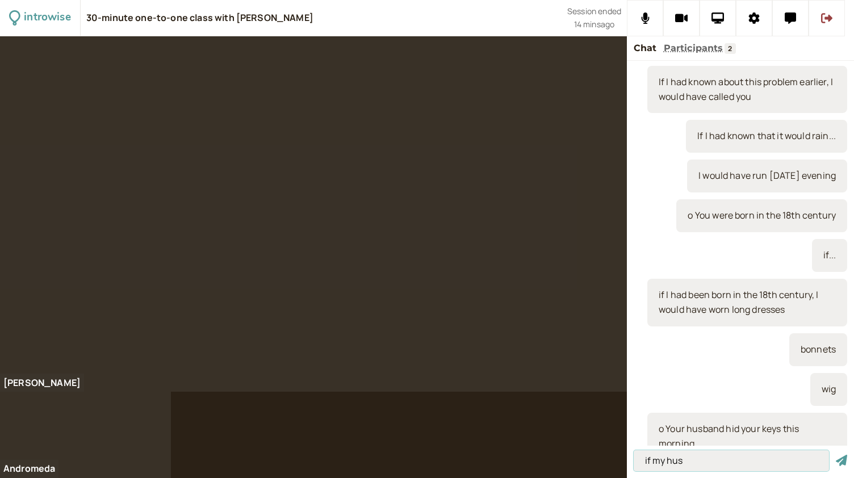
type input "if my husb"
drag, startPoint x: 700, startPoint y: 468, endPoint x: 621, endPoint y: 458, distance: 79.0
click at [621, 458] on div "introwise 30-minute one-to-one class with Andromeda Jones Session ended 15 mins…" at bounding box center [427, 239] width 854 height 478
type input "to hide, hid..."
click at [836, 455] on button "submit" at bounding box center [841, 461] width 11 height 12
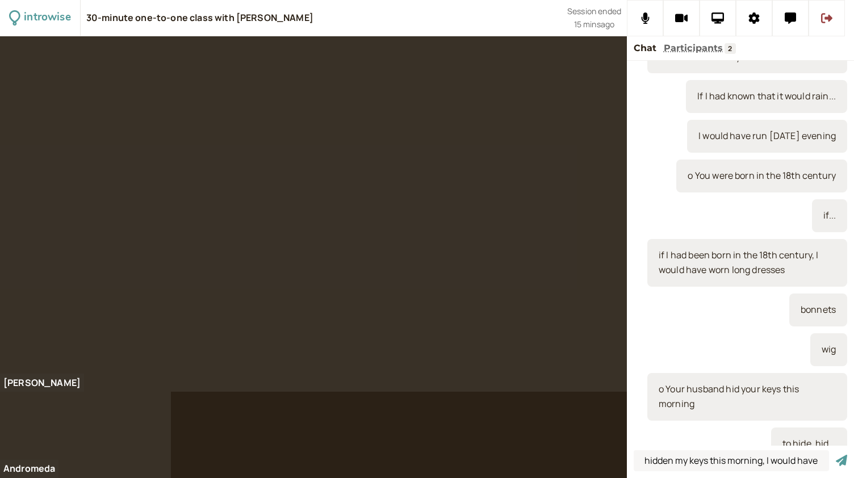
scroll to position [0, 0]
click at [788, 458] on input "if my husband had hidden my keys this morning, I would have" at bounding box center [731, 460] width 195 height 21
click at [640, 18] on button at bounding box center [645, 18] width 36 height 36
click at [640, 18] on icon at bounding box center [646, 17] width 14 height 11
click at [727, 457] on input "if my husband had hidden my keys this morning, I would have" at bounding box center [731, 460] width 195 height 21
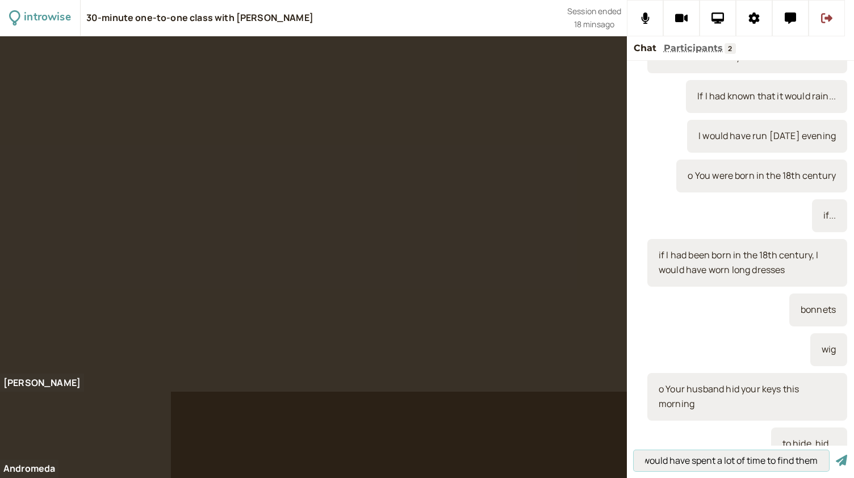
scroll to position [0, 209]
type input "if my husband had hidden my keys this morning, I would have spent a lot of time…"
click at [836, 455] on button "submit" at bounding box center [841, 461] width 11 height 12
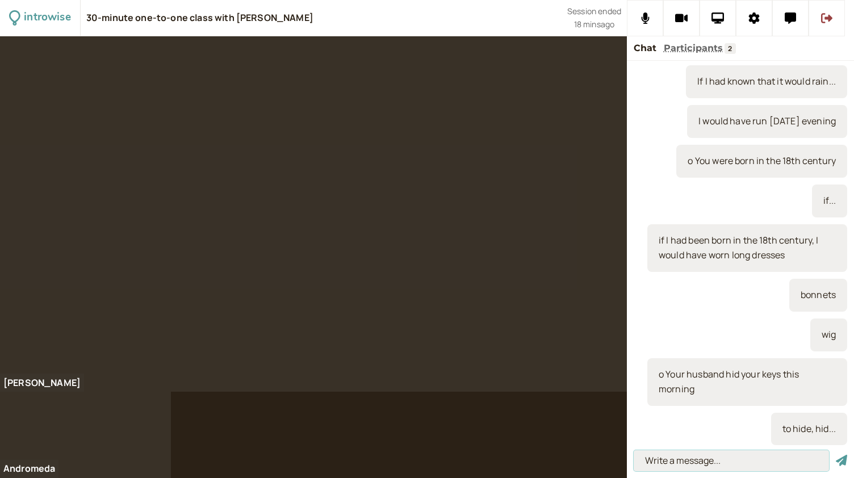
scroll to position [0, 0]
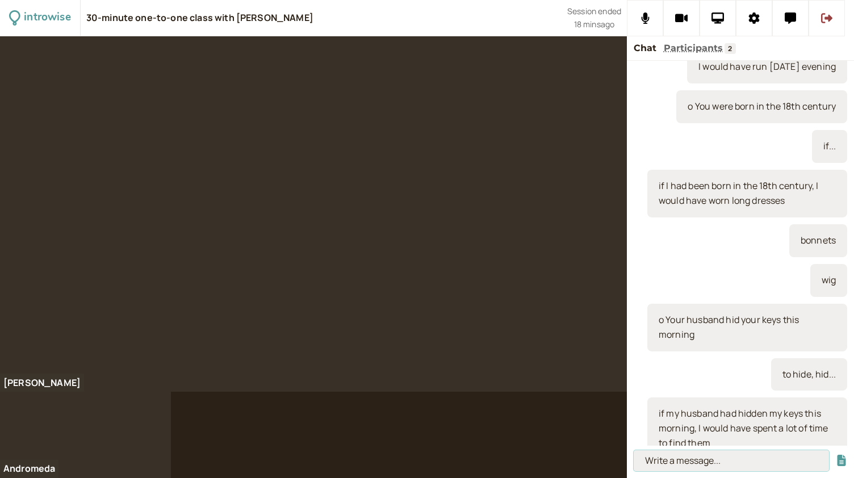
click at [700, 460] on input at bounding box center [731, 460] width 195 height 21
paste input "If + past perfect + would + infinitive – mixed conditional"
type input "If + past perfect + would + infinitive – mixed conditional"
click at [836, 455] on button "submit" at bounding box center [841, 461] width 11 height 12
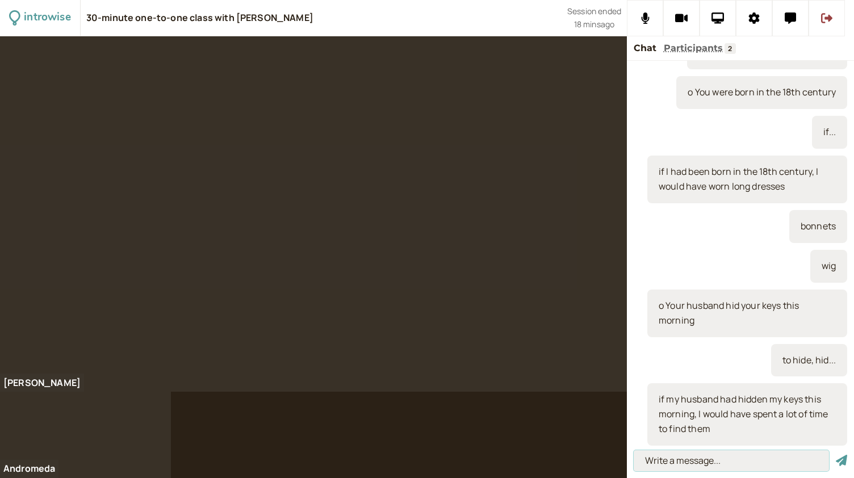
scroll to position [0, 0]
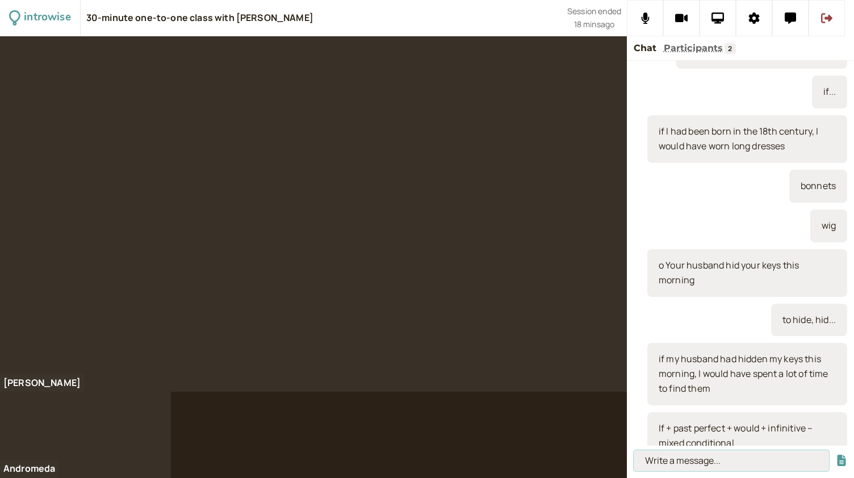
click at [697, 462] on input at bounding box center [731, 460] width 195 height 21
paste input "If I had booked that holiday, we would be lying in the sun now"
type input "If I had booked that holiday, we would be lying in the sun now"
click at [836, 455] on button "submit" at bounding box center [841, 461] width 11 height 12
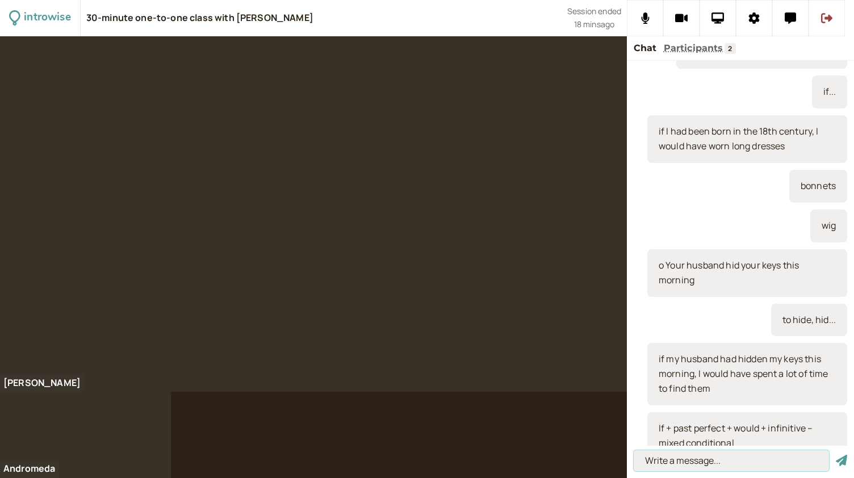
scroll to position [0, 0]
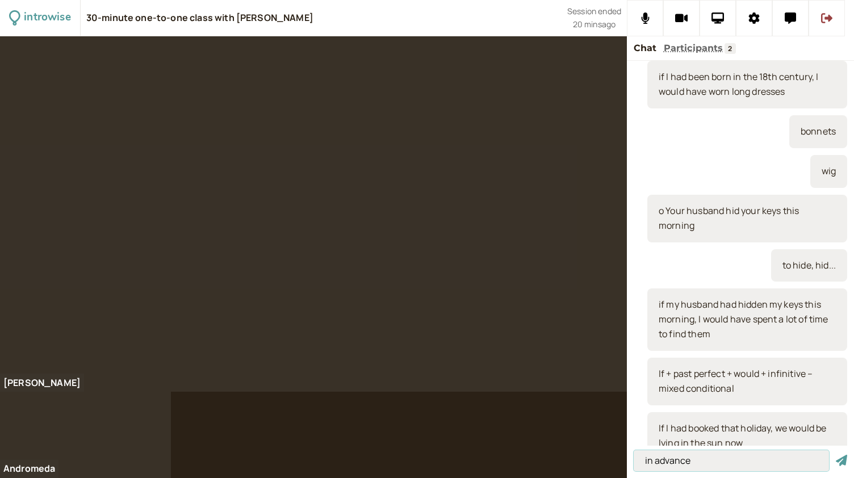
type input "in advance"
click at [836, 455] on button "submit" at bounding box center [841, 461] width 11 height 12
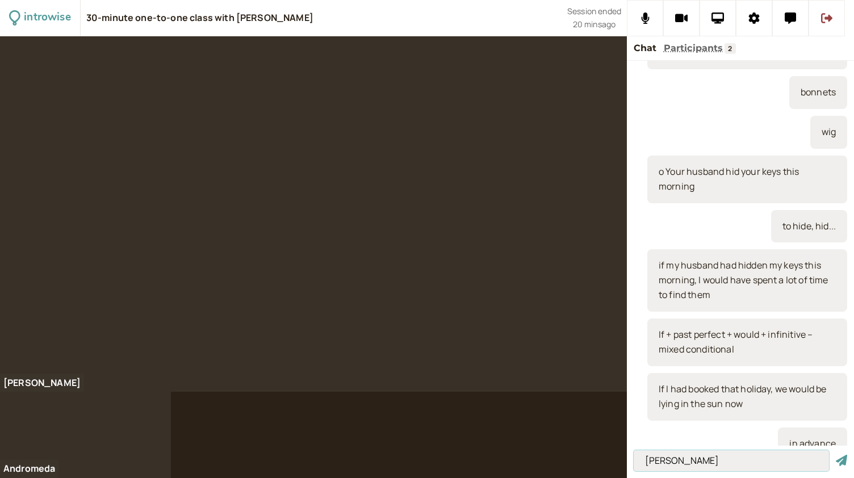
type input "Anne Frank"
click at [836, 455] on button "submit" at bounding box center [841, 461] width 11 height 12
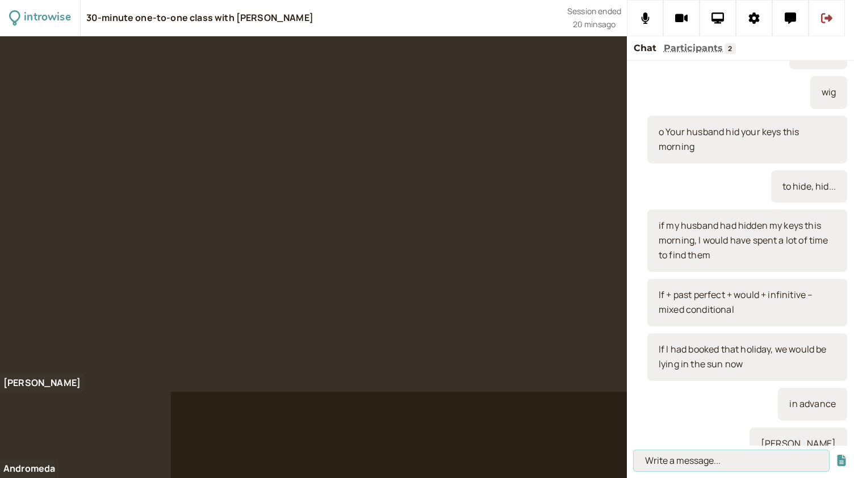
paste input "won't/wouldn't + infinitive + unless + present/past"
type input "won't/wouldn't + infinitive + unless + present/past"
drag, startPoint x: 820, startPoint y: 461, endPoint x: 578, endPoint y: 461, distance: 241.4
click at [578, 461] on div "introwise 30-minute one-to-one class with Andromeda Jones Session ended 20 mins…" at bounding box center [427, 239] width 854 height 478
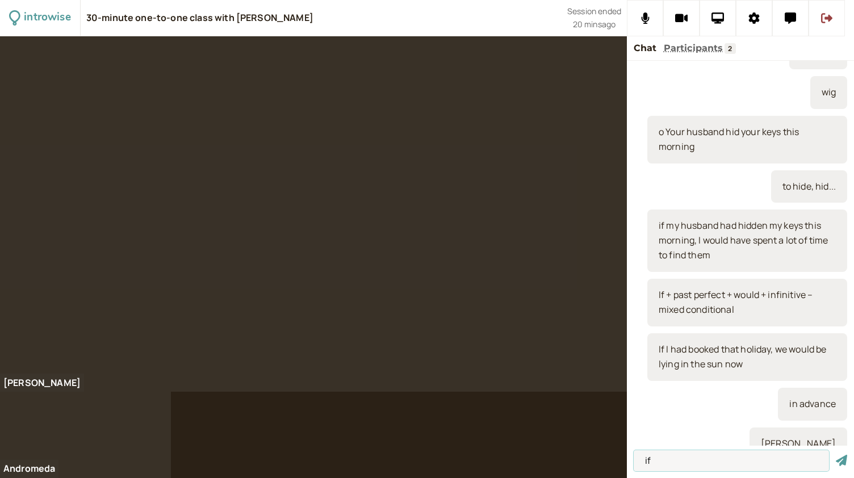
type input "if"
click at [836, 455] on button "submit" at bounding box center [841, 461] width 11 height 12
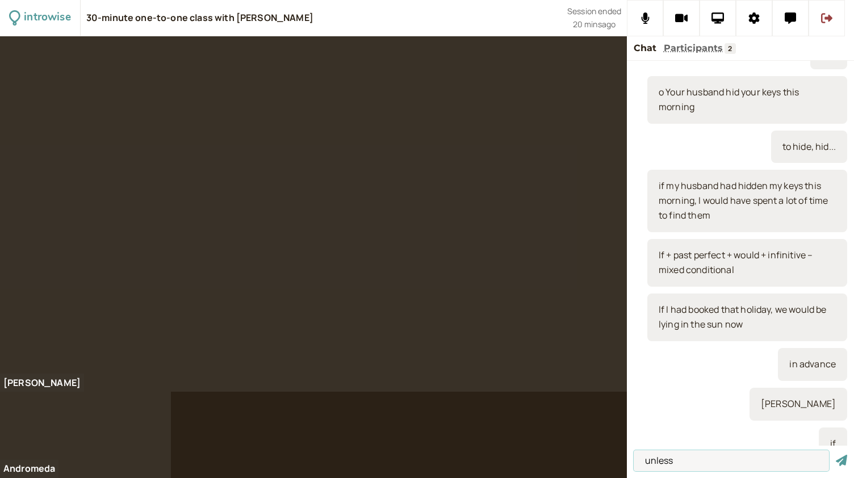
type input "unless"
click at [836, 455] on button "submit" at bounding box center [841, 461] width 11 height 12
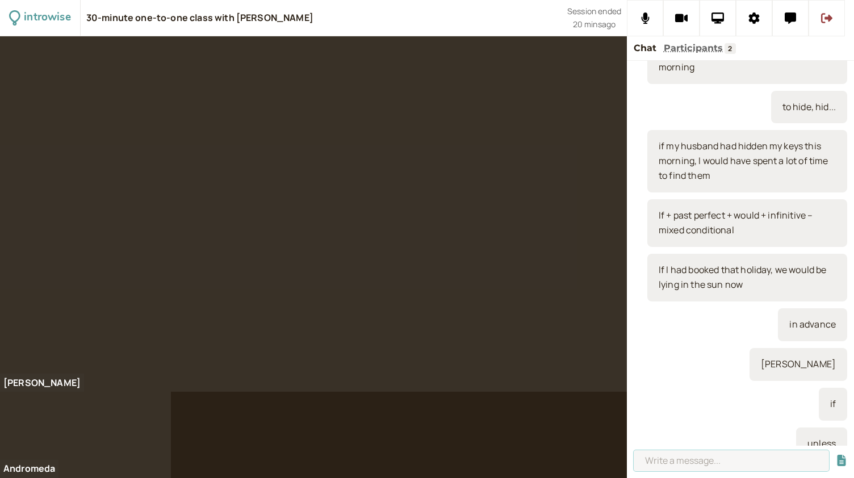
paste input "won't/wouldn't + infinitive + unless + present/past"
type input "won't/wouldn't + infinitive + unless + present/past"
click at [836, 455] on button "submit" at bounding box center [841, 461] width 11 height 12
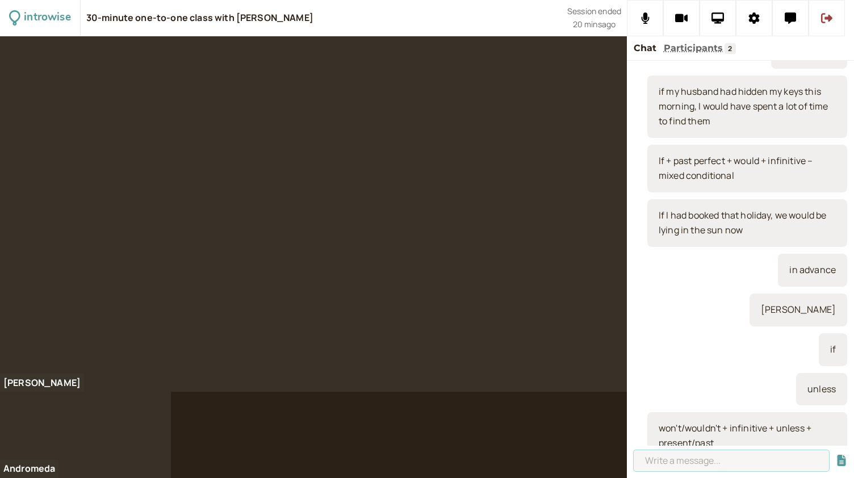
scroll to position [0, 0]
paste input "I won't finish this by Friday unless you give me the information"
type input "I won't finish this by Friday unless you give me the information"
click at [836, 455] on button "submit" at bounding box center [841, 461] width 11 height 12
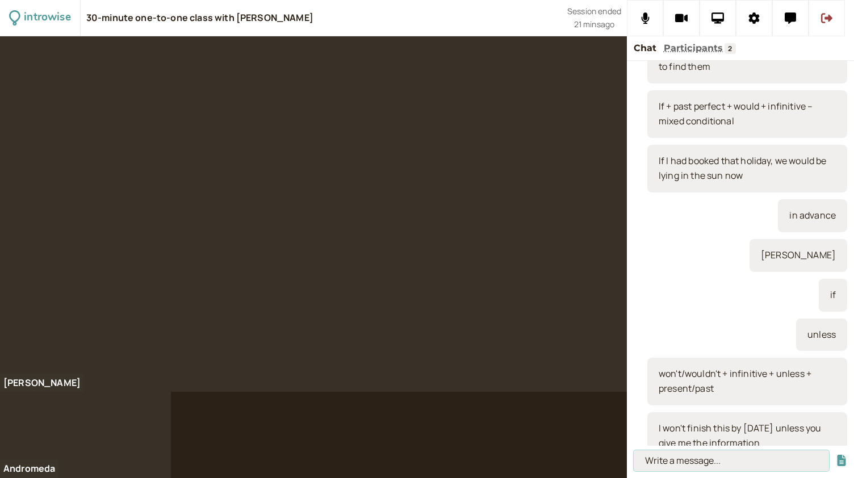
scroll to position [0, 0]
paste input "o We won’t arrive on time…"
type input "o We won’t arrive on time…"
drag, startPoint x: 774, startPoint y: 470, endPoint x: 611, endPoint y: 466, distance: 163.1
click at [611, 466] on div "introwise 30-minute one-to-one class with Andromeda Jones Session ended 21 mins…" at bounding box center [427, 239] width 854 height 478
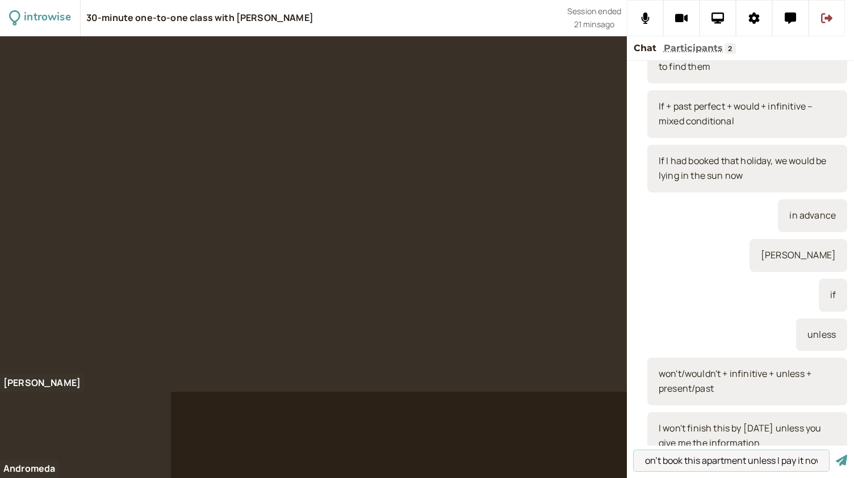
scroll to position [0, 18]
type input "I won't book this apartment unless I can pay for it now"
click at [836, 455] on button "submit" at bounding box center [841, 461] width 11 height 12
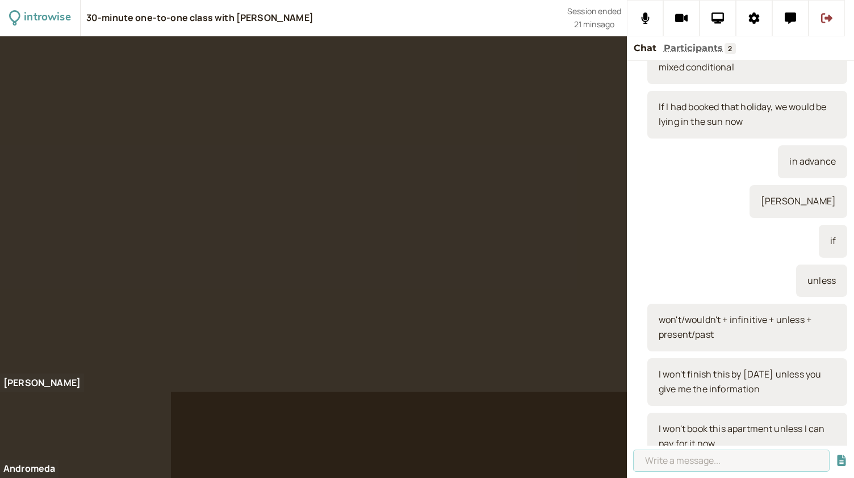
paste input "o We won’t arrive on time…"
type input "o We won’t arrive on time…"
click at [836, 455] on button "submit" at bounding box center [841, 461] width 11 height 12
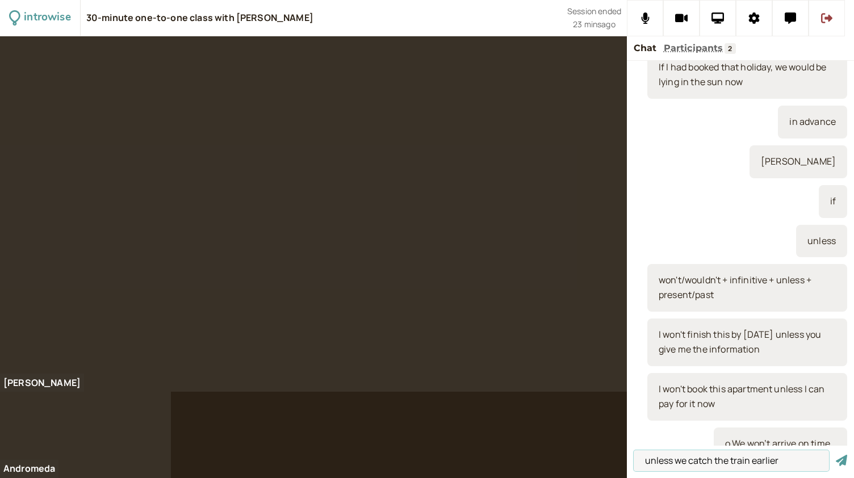
type input "unless we catch the train earlier"
click at [836, 455] on button "submit" at bounding box center [841, 461] width 11 height 12
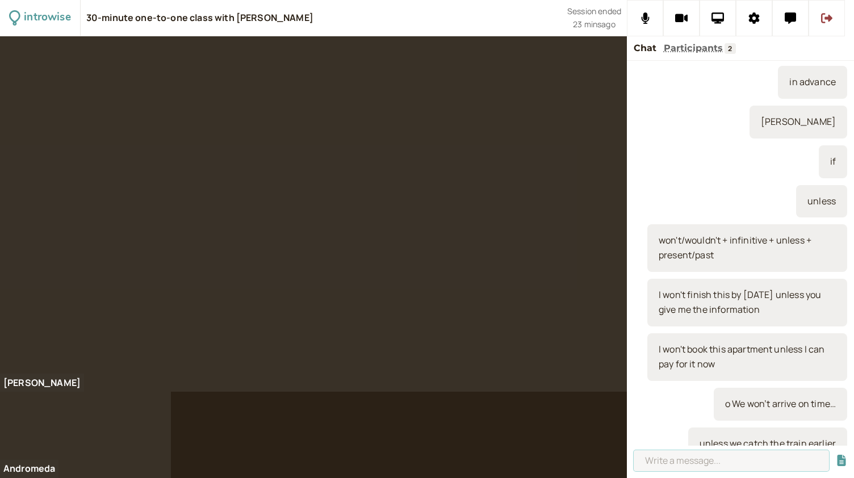
paste input "o He wouldn’t accept the job…"
type input "o He wouldn’t accept the job…"
click at [836, 455] on button "submit" at bounding box center [841, 461] width 11 height 12
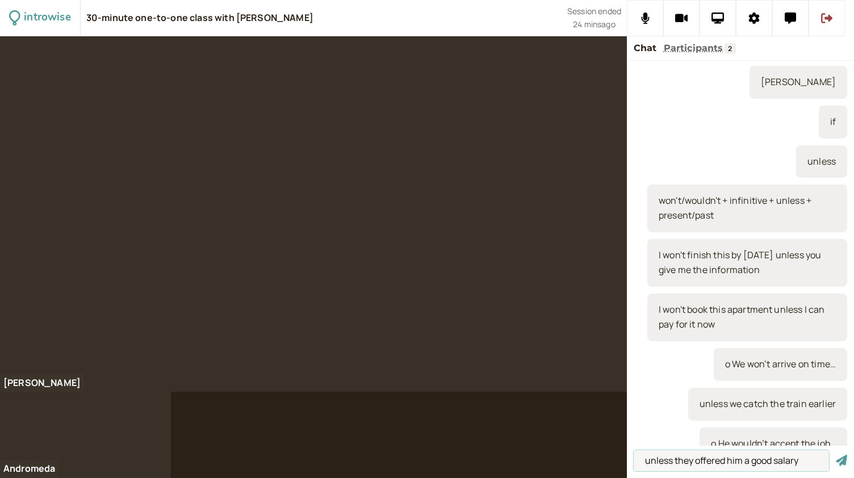
type input "unless they offered him a good salary"
click at [836, 455] on button "submit" at bounding box center [841, 461] width 11 height 12
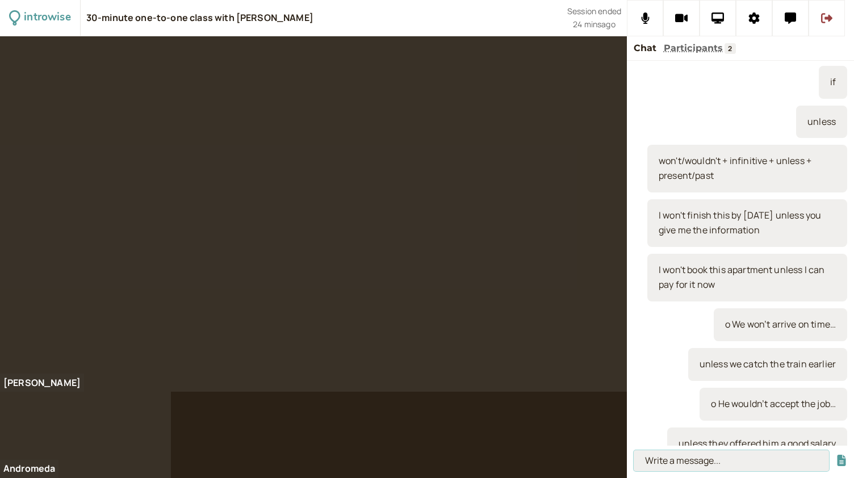
paste input "o Petrol prices won't decrease.."
type input "o Petrol prices won't decrease.."
click at [836, 455] on button "submit" at bounding box center [841, 461] width 11 height 12
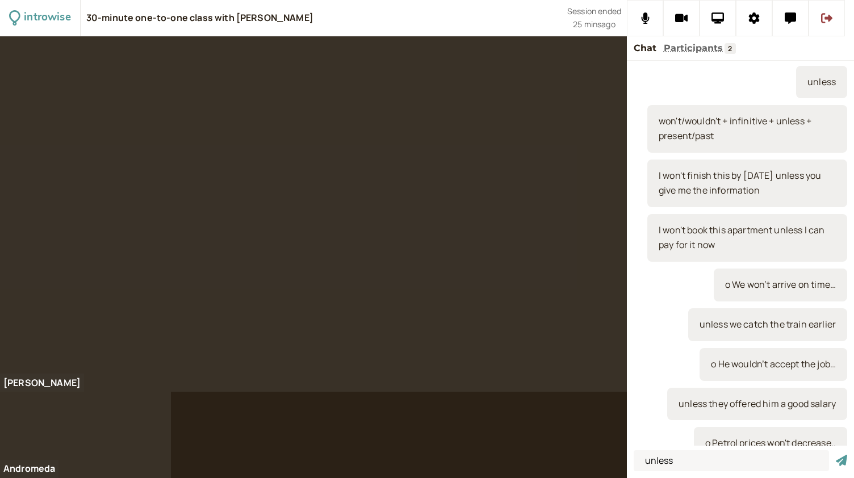
click at [567, 312] on div at bounding box center [313, 214] width 627 height 356
click at [691, 464] on input "unless" at bounding box center [731, 460] width 195 height 21
type input "unless Trump does something"
click at [836, 455] on button "submit" at bounding box center [841, 461] width 11 height 12
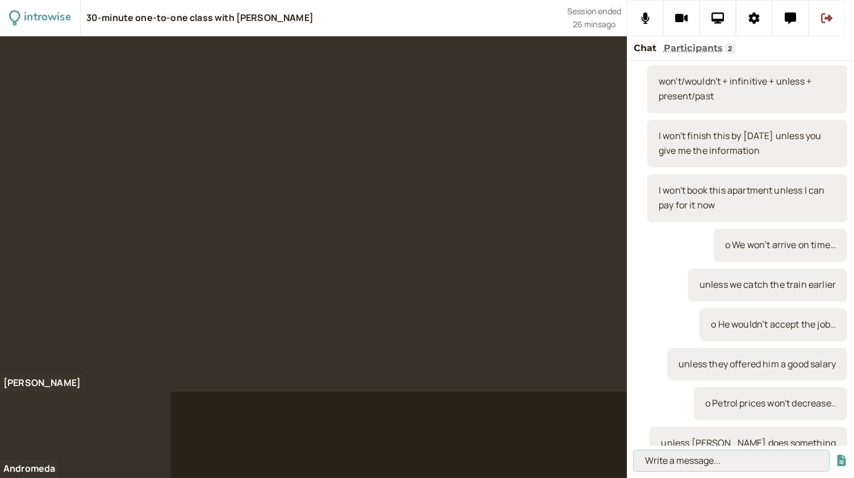
paste input "o He wouldn’t join the army…"
type input "o He wouldn’t join the army…"
drag, startPoint x: 778, startPoint y: 457, endPoint x: 628, endPoint y: 457, distance: 150.5
click at [628, 457] on div "o He wouldn’t join the army…" at bounding box center [740, 462] width 227 height 32
click at [656, 464] on input at bounding box center [731, 460] width 195 height 21
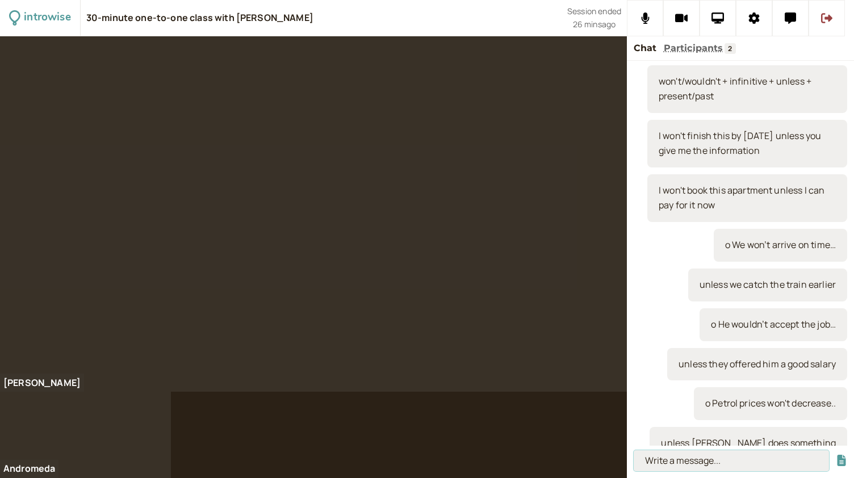
paste input "o We couldn’t work with that company…"
type input "o We couldn’t work with that company…"
click at [836, 455] on button "submit" at bounding box center [841, 461] width 11 height 12
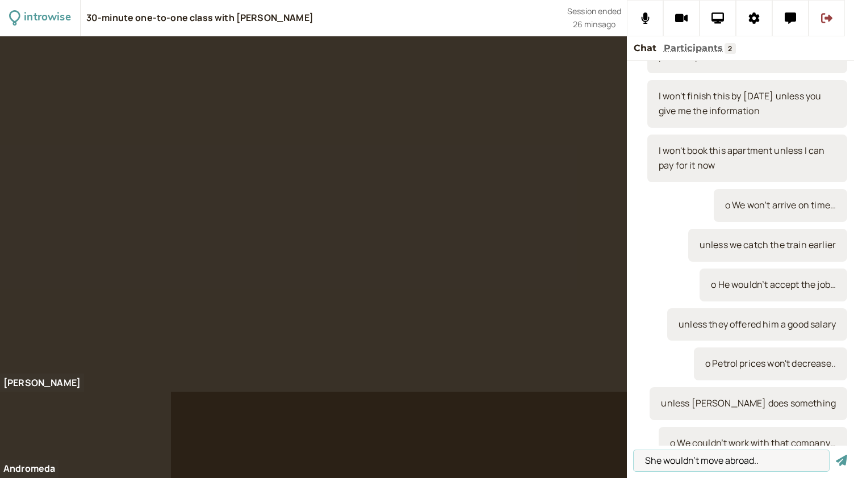
type input "She wouldn't move abroad..."
drag, startPoint x: 771, startPoint y: 460, endPoint x: 618, endPoint y: 463, distance: 153.4
click at [618, 463] on div "introwise 30-minute one-to-one class with Andromeda Jones Session ended 26 mins…" at bounding box center [427, 239] width 854 height 478
type input "they gave us a good price"
click at [836, 455] on button "submit" at bounding box center [841, 461] width 11 height 12
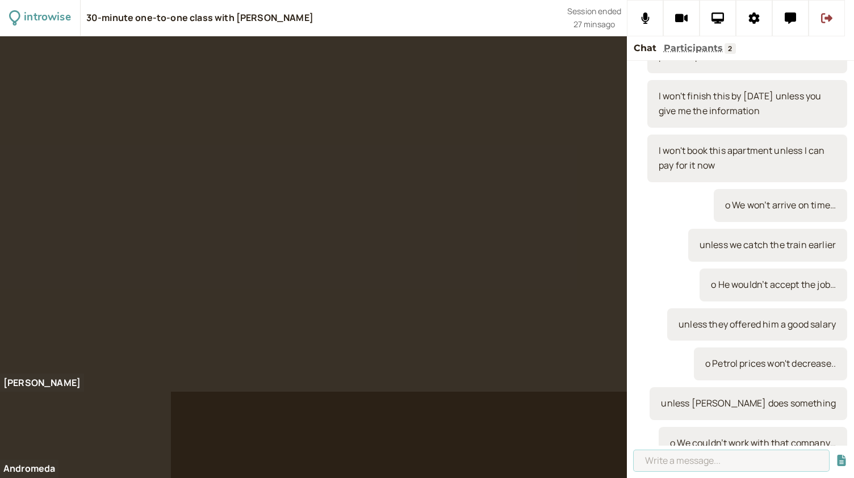
scroll to position [2670, 0]
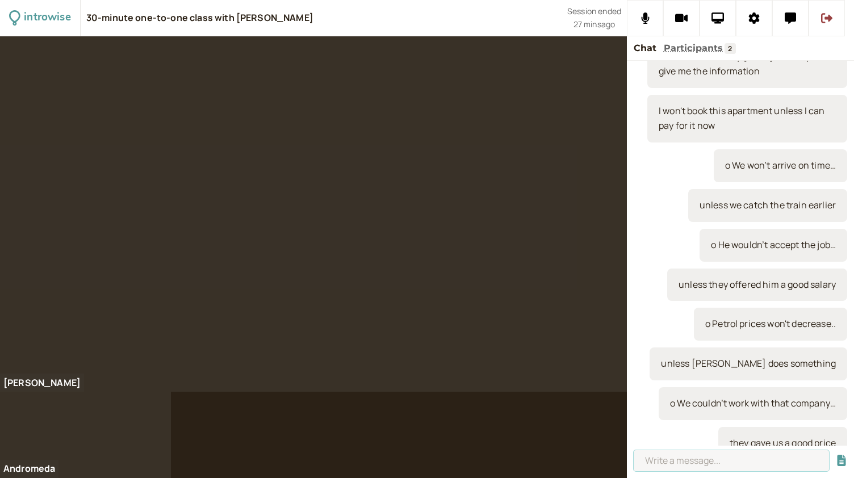
paste input "She wouldn't move abroad..."
type input "She wouldn't move abroad..."
click at [836, 455] on button "submit" at bounding box center [841, 461] width 11 height 12
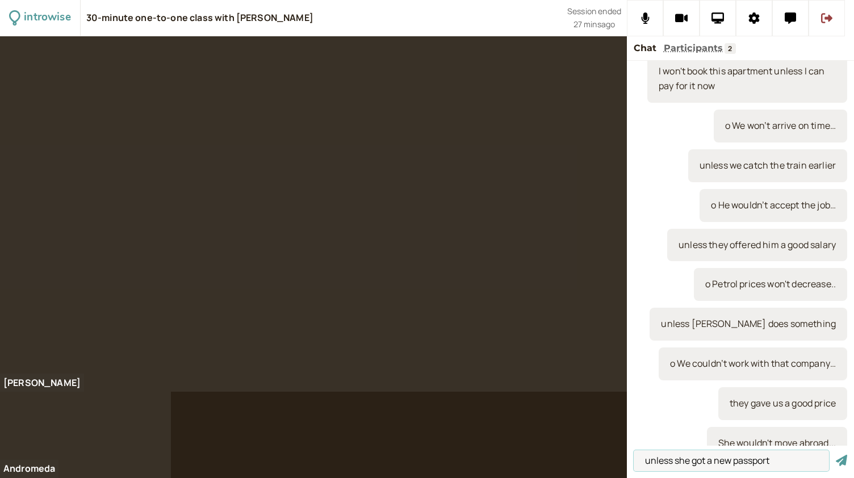
type input "unless she got a new passport"
click at [836, 455] on button "submit" at bounding box center [841, 461] width 11 height 12
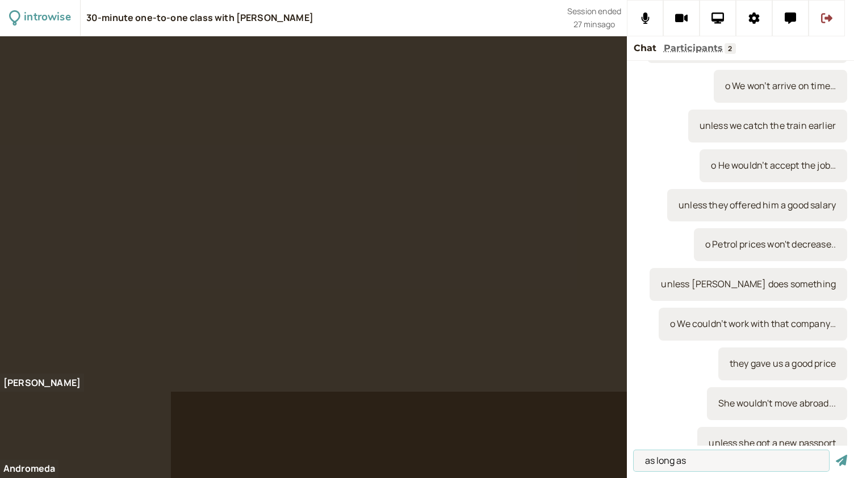
type input "as long as"
click at [836, 455] on button "submit" at bounding box center [841, 461] width 11 height 12
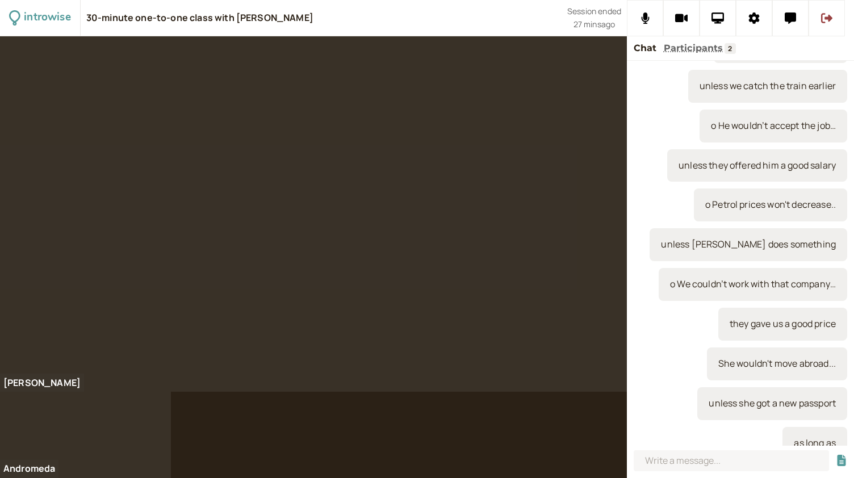
click at [545, 314] on div at bounding box center [313, 214] width 627 height 356
click at [670, 453] on input at bounding box center [731, 460] width 195 height 21
click at [584, 298] on div at bounding box center [313, 214] width 627 height 356
click at [665, 460] on input at bounding box center [731, 460] width 195 height 21
type input "man"
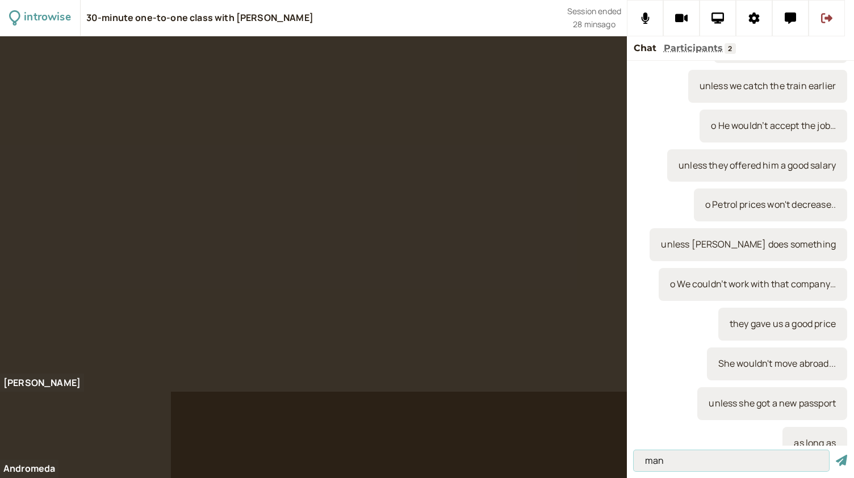
click at [836, 455] on button "submit" at bounding box center [841, 461] width 11 height 12
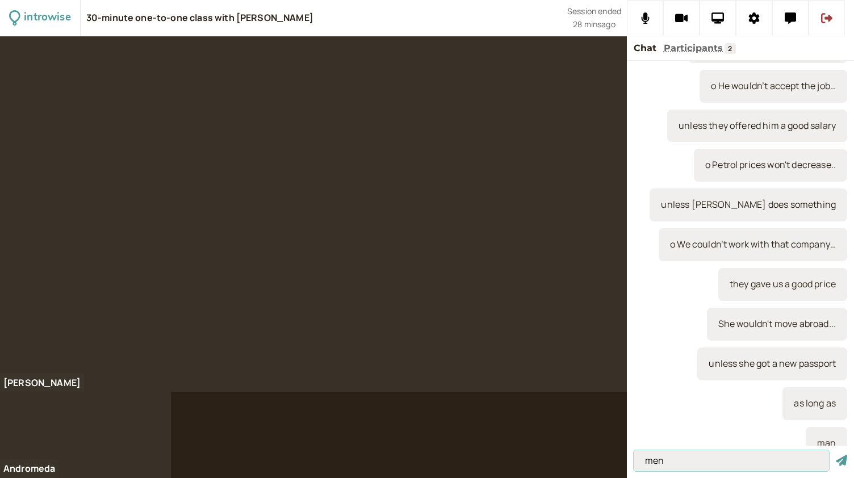
type input "men"
click at [836, 455] on button "submit" at bounding box center [841, 461] width 11 height 12
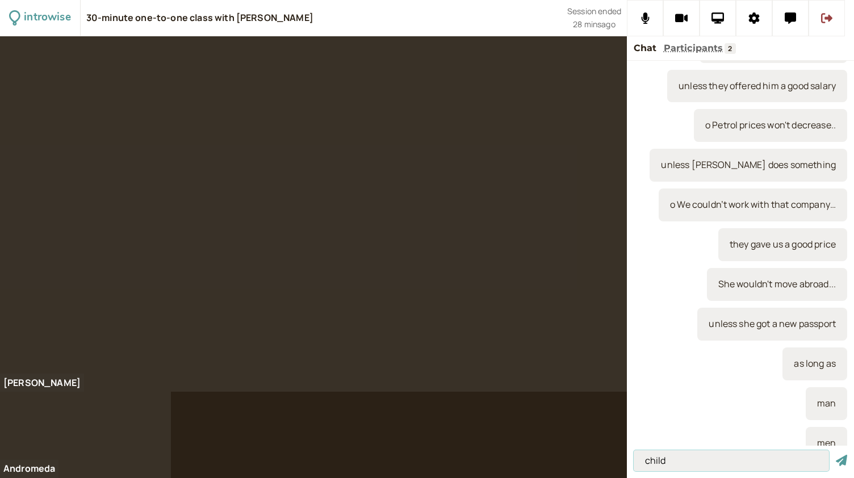
type input "child"
click at [836, 455] on button "submit" at bounding box center [841, 461] width 11 height 12
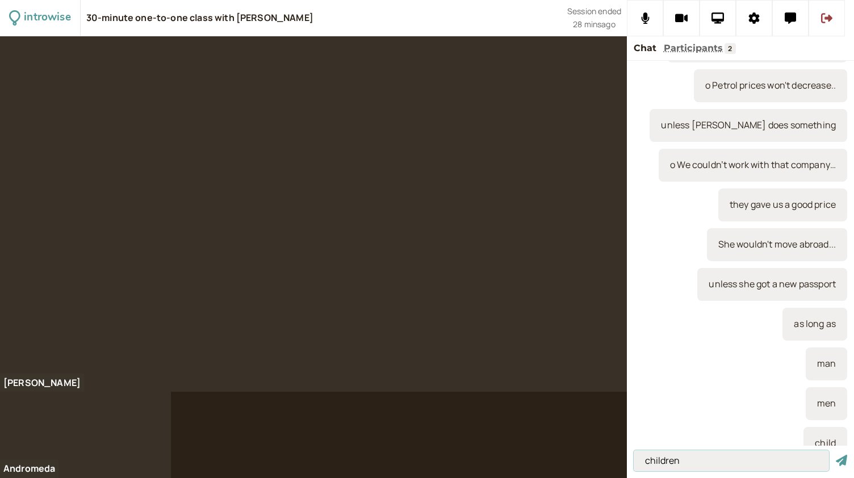
type input "children"
click at [836, 455] on button "submit" at bounding box center [841, 461] width 11 height 12
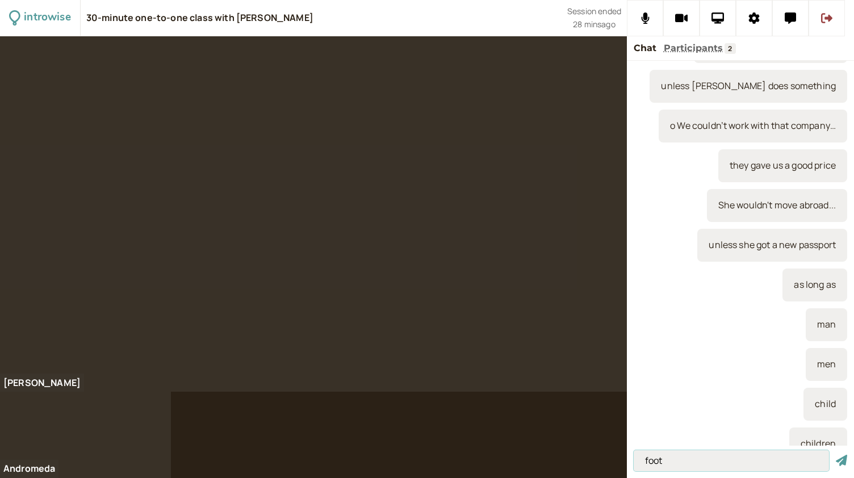
type input "foot"
click at [836, 455] on button "submit" at bounding box center [841, 461] width 11 height 12
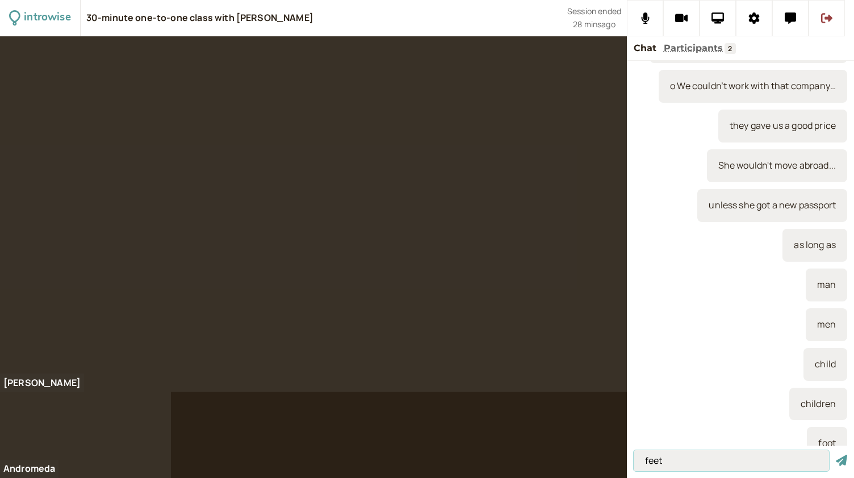
type input "feet"
click at [836, 455] on button "submit" at bounding box center [841, 461] width 11 height 12
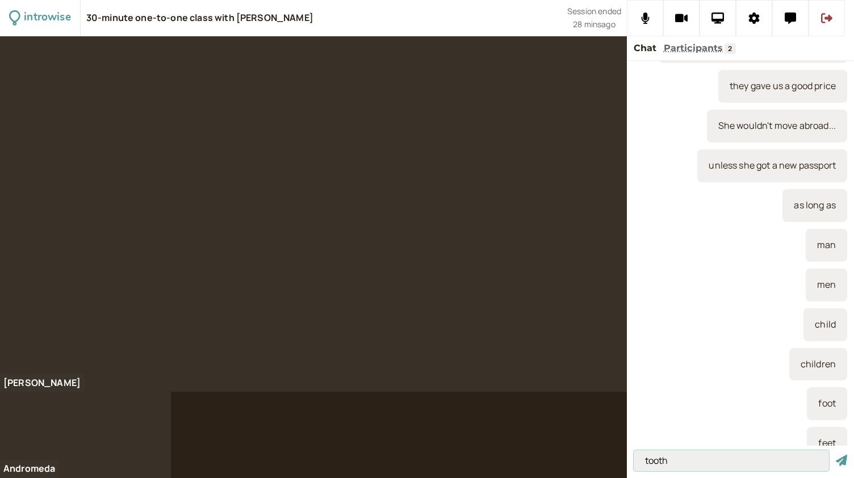
type input "tooth"
click at [836, 455] on button "submit" at bounding box center [841, 461] width 11 height 12
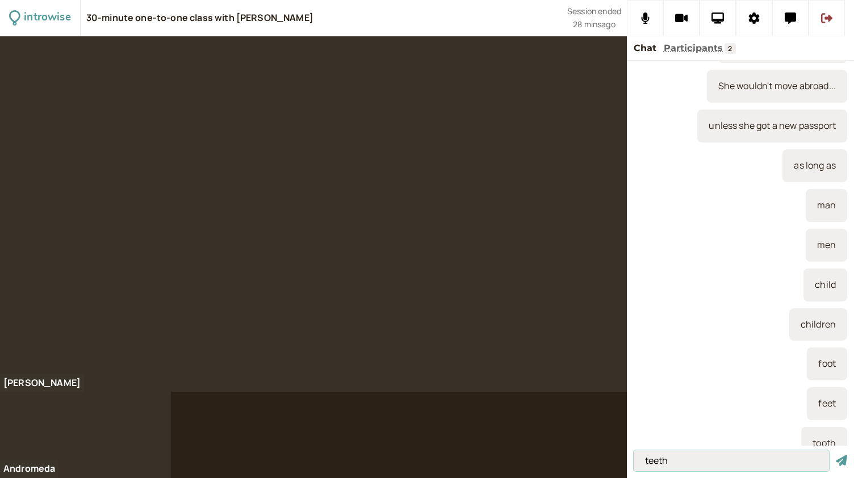
type input "teeth"
click at [836, 455] on button "submit" at bounding box center [841, 461] width 11 height 12
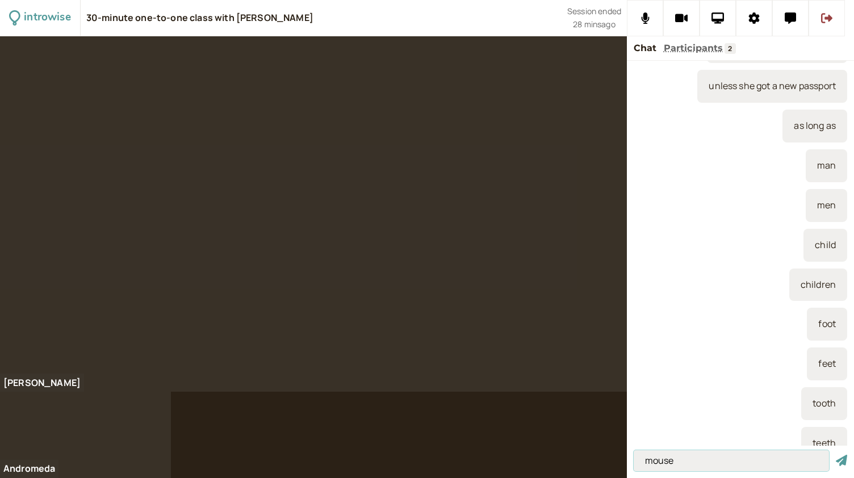
type input "mouse"
click at [836, 455] on button "submit" at bounding box center [841, 461] width 11 height 12
type input "mice"
click at [836, 455] on button "submit" at bounding box center [841, 461] width 11 height 12
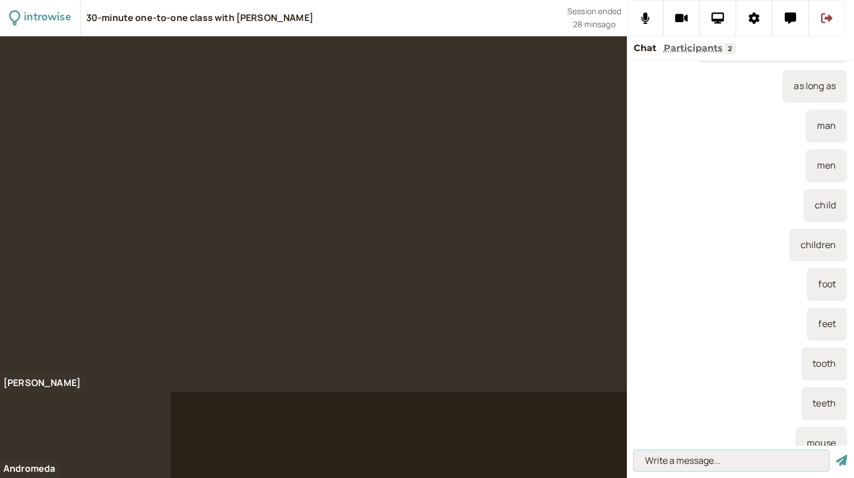
scroll to position [3186, 0]
type input "goose"
click at [836, 455] on button "submit" at bounding box center [841, 461] width 11 height 12
type input "geese"
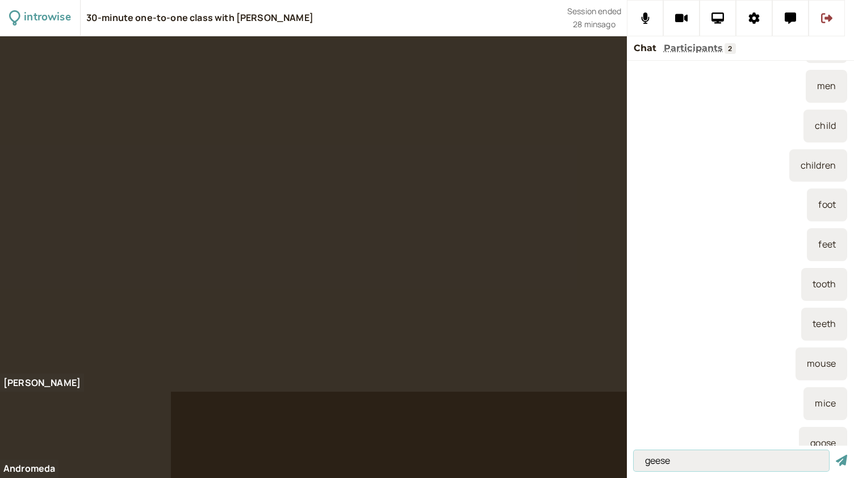
click at [836, 455] on button "submit" at bounding box center [841, 461] width 11 height 12
type input "person"
click at [836, 455] on button "submit" at bounding box center [841, 461] width 11 height 12
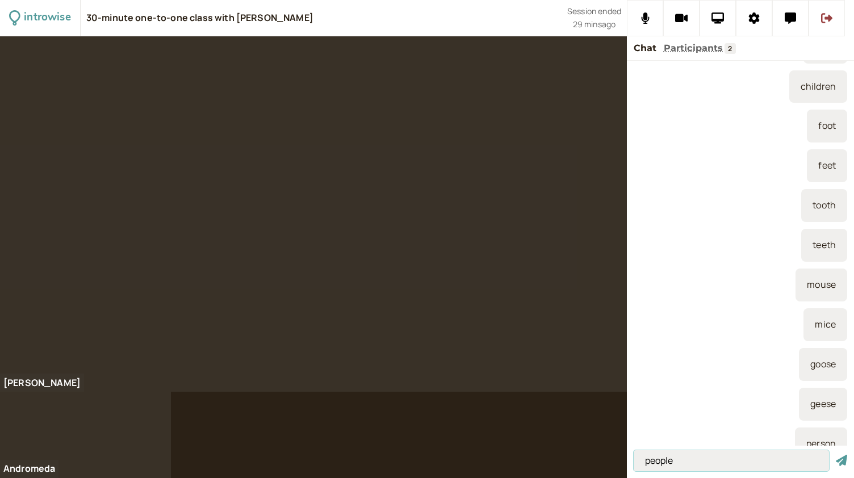
type input "people"
click at [836, 455] on button "submit" at bounding box center [841, 461] width 11 height 12
type input "sheep"
click at [836, 455] on button "submit" at bounding box center [841, 461] width 11 height 12
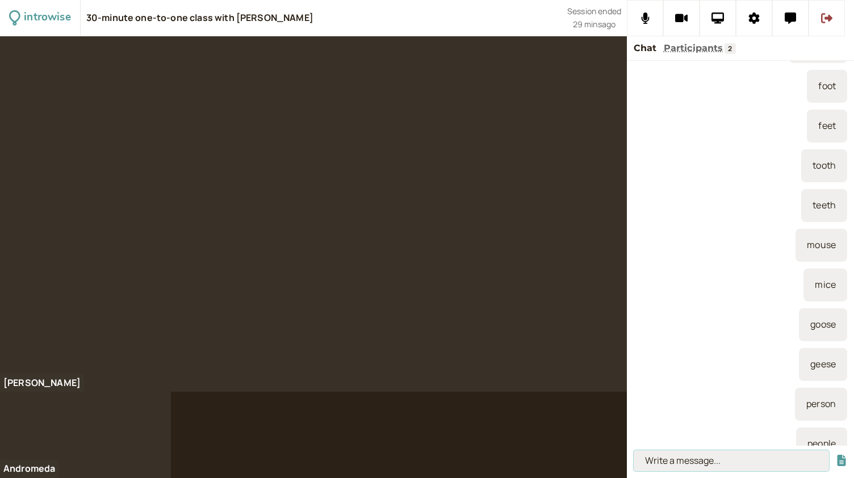
scroll to position [3385, 0]
type input "sheep"
click at [836, 455] on button "submit" at bounding box center [841, 461] width 11 height 12
type input "1 sheep / 10 sheep"
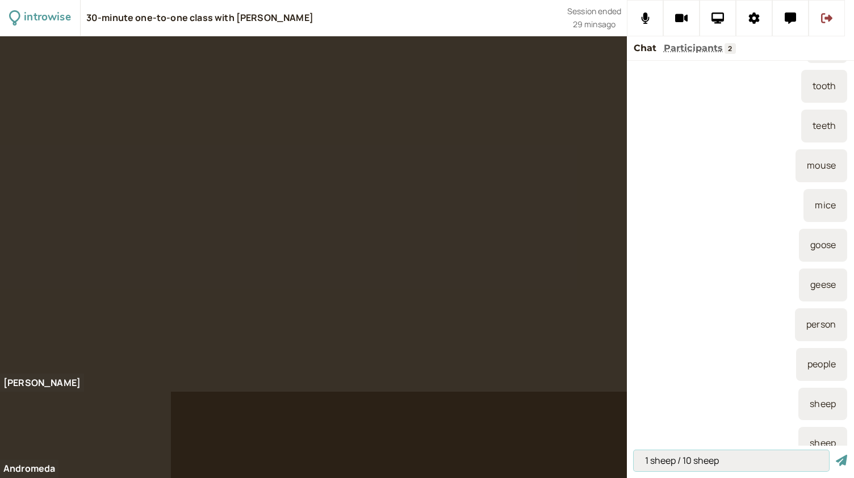
click at [836, 455] on button "submit" at bounding box center [841, 461] width 11 height 12
type input "1 deer / 10 deer"
click at [836, 455] on button "submit" at bounding box center [841, 461] width 11 height 12
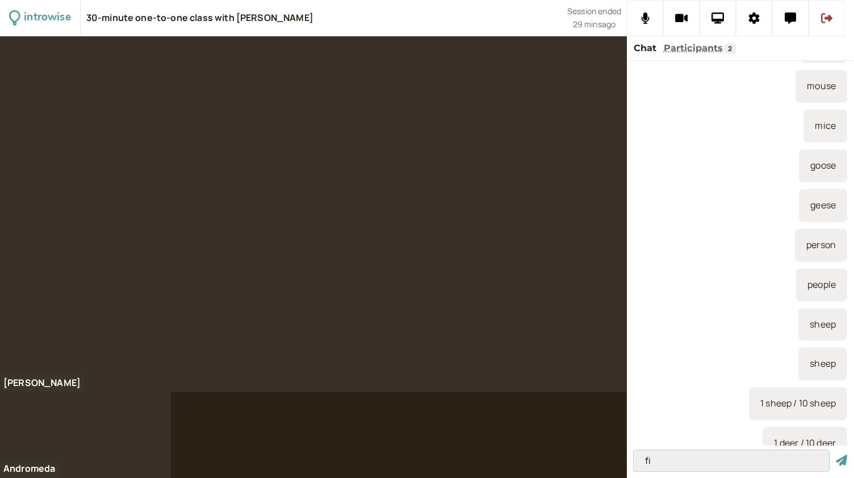
type input "f"
type input "fishes"
click at [836, 455] on button "submit" at bounding box center [841, 461] width 11 height 12
type input "1 fish"
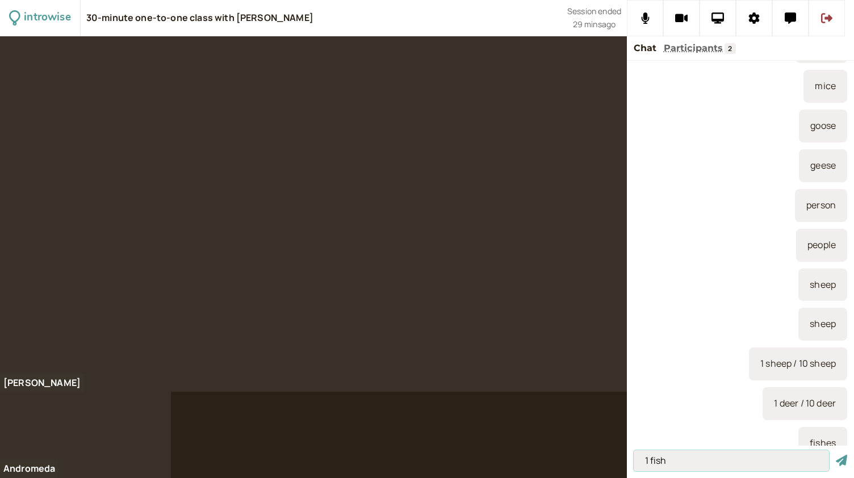
click at [836, 455] on button "submit" at bounding box center [841, 461] width 11 height 12
type input "10 fish"
click at [836, 455] on button "submit" at bounding box center [841, 461] width 11 height 12
